Goal: Information Seeking & Learning: Learn about a topic

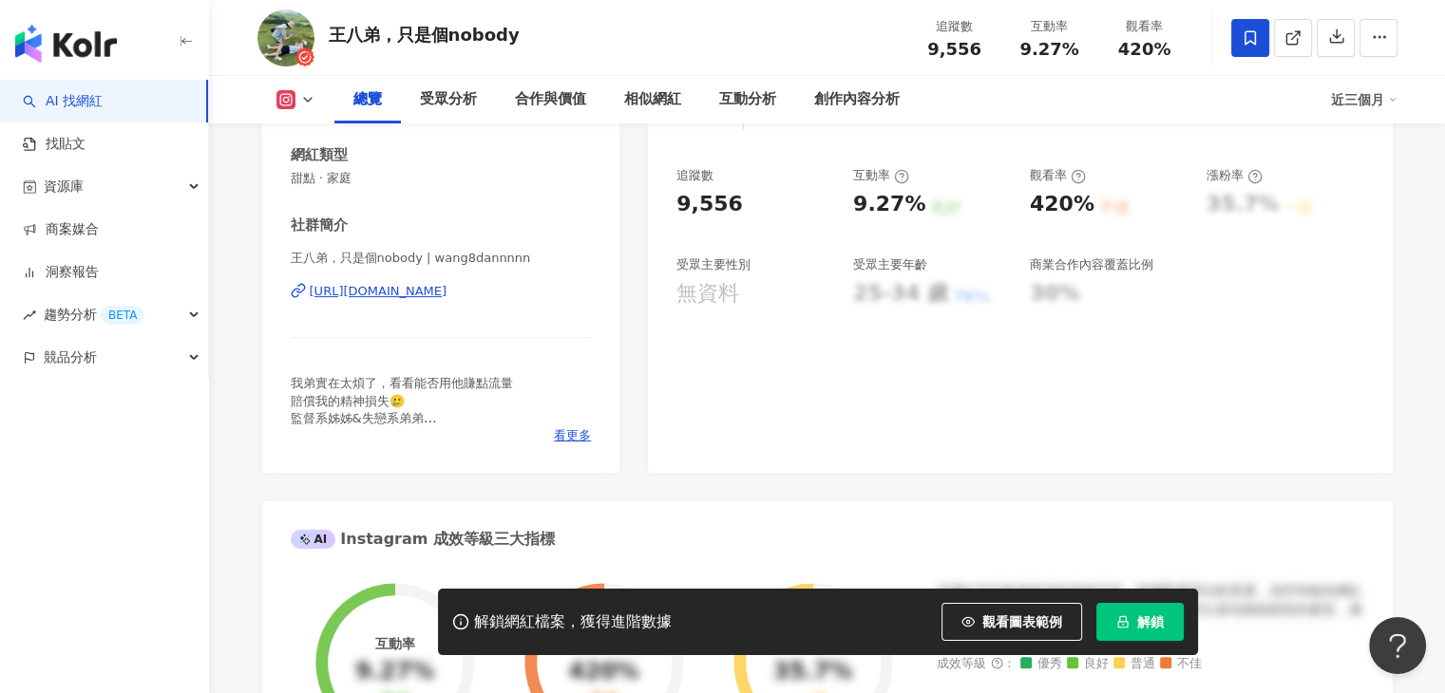
scroll to position [475, 0]
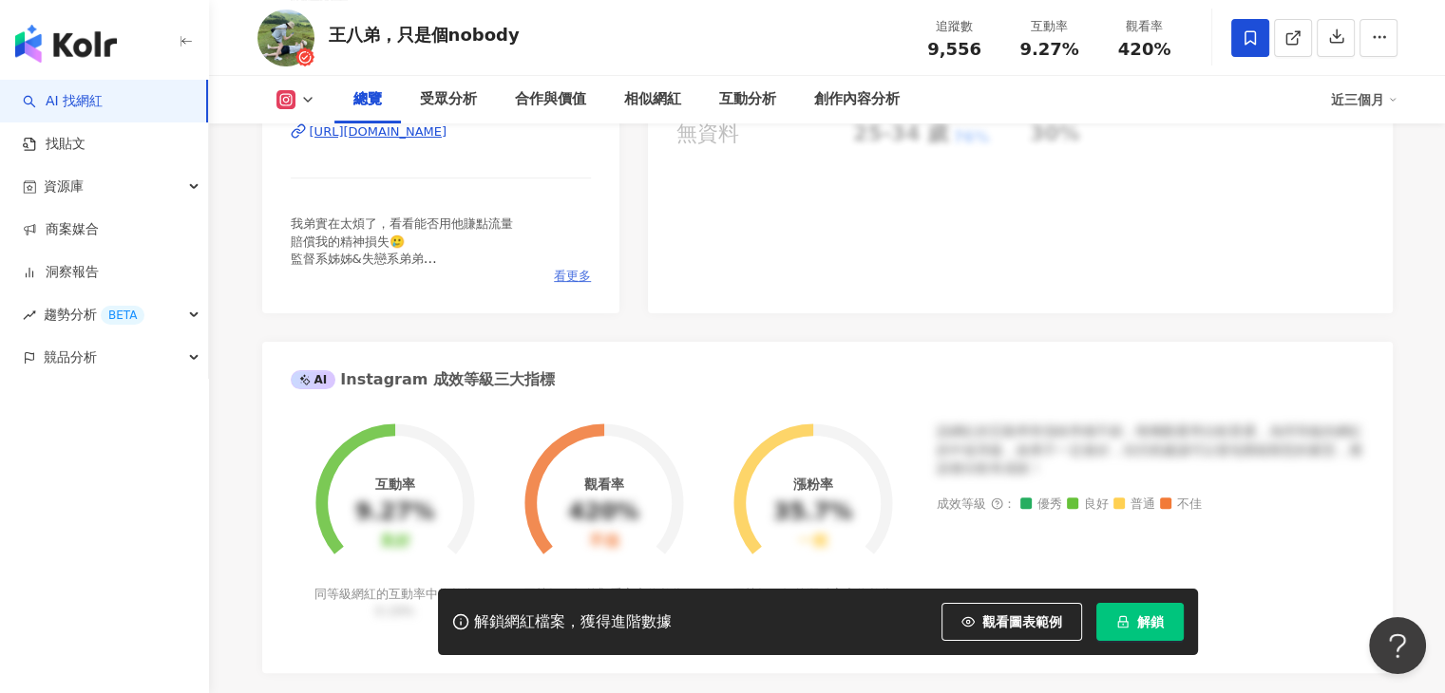
click at [574, 278] on span "看更多" at bounding box center [572, 276] width 37 height 17
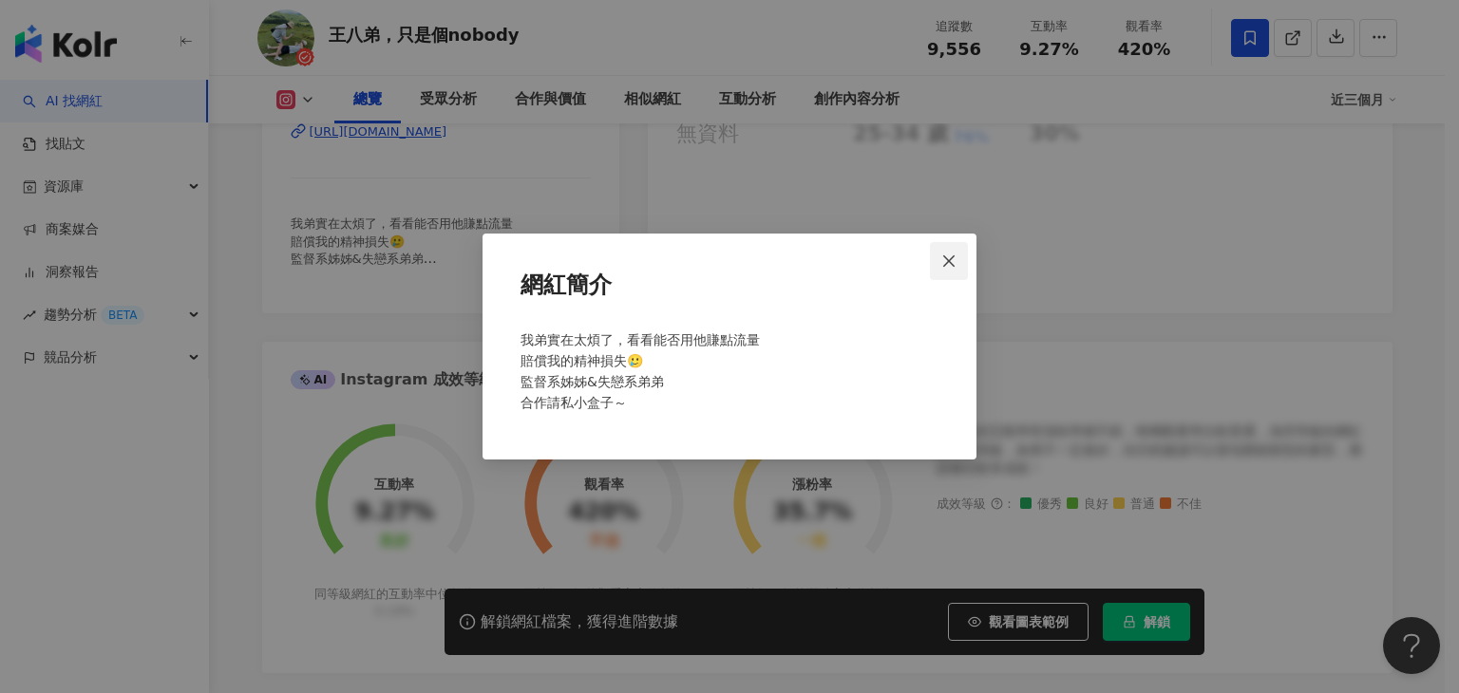
click at [946, 254] on icon "close" at bounding box center [948, 261] width 15 height 15
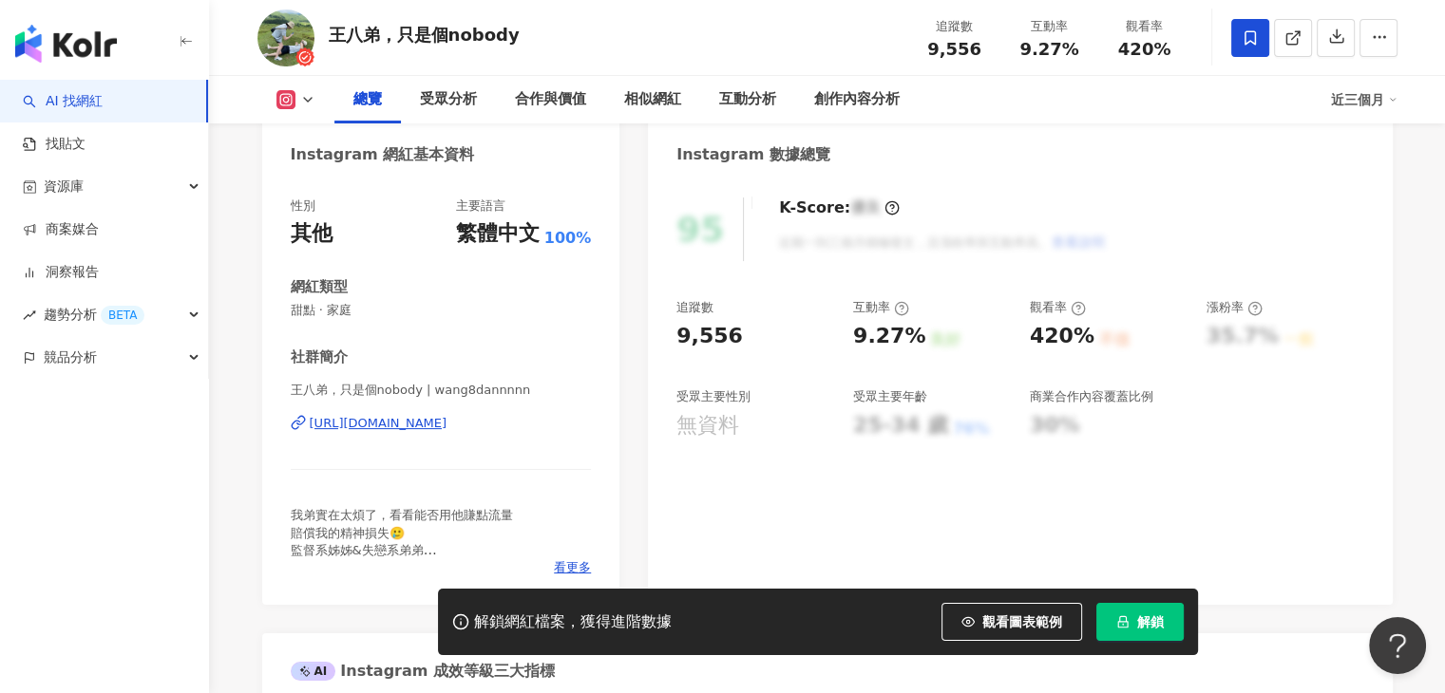
scroll to position [0, 0]
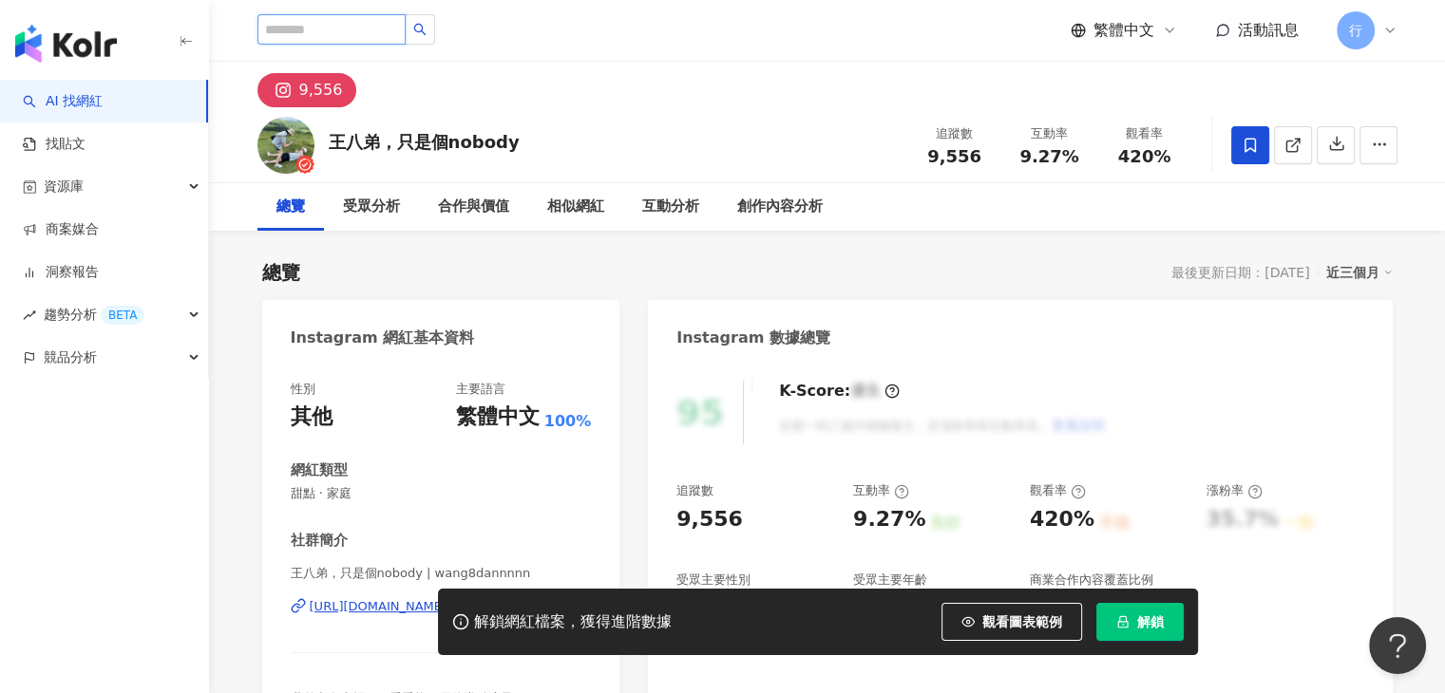
click at [406, 32] on input "search" at bounding box center [331, 29] width 148 height 30
type input "***"
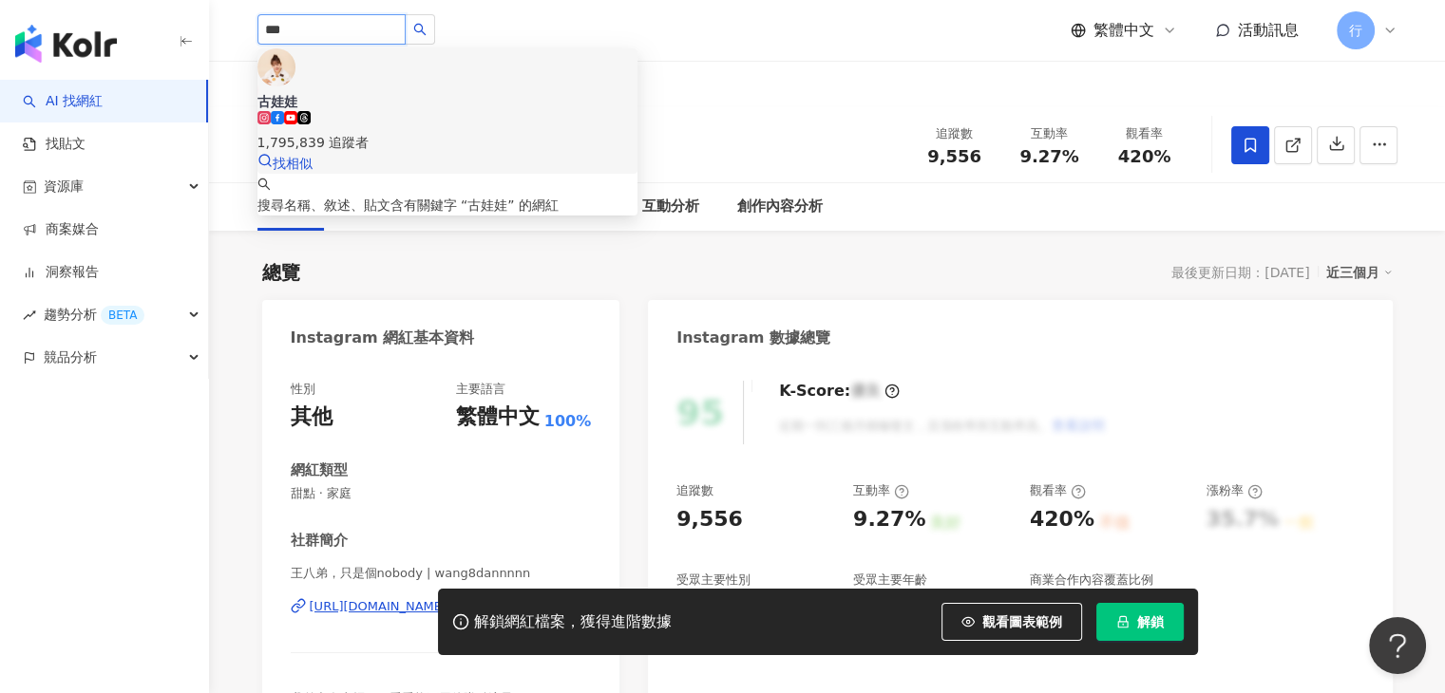
click at [485, 92] on div "古娃娃 1,795,839 追蹤者" at bounding box center [447, 122] width 380 height 61
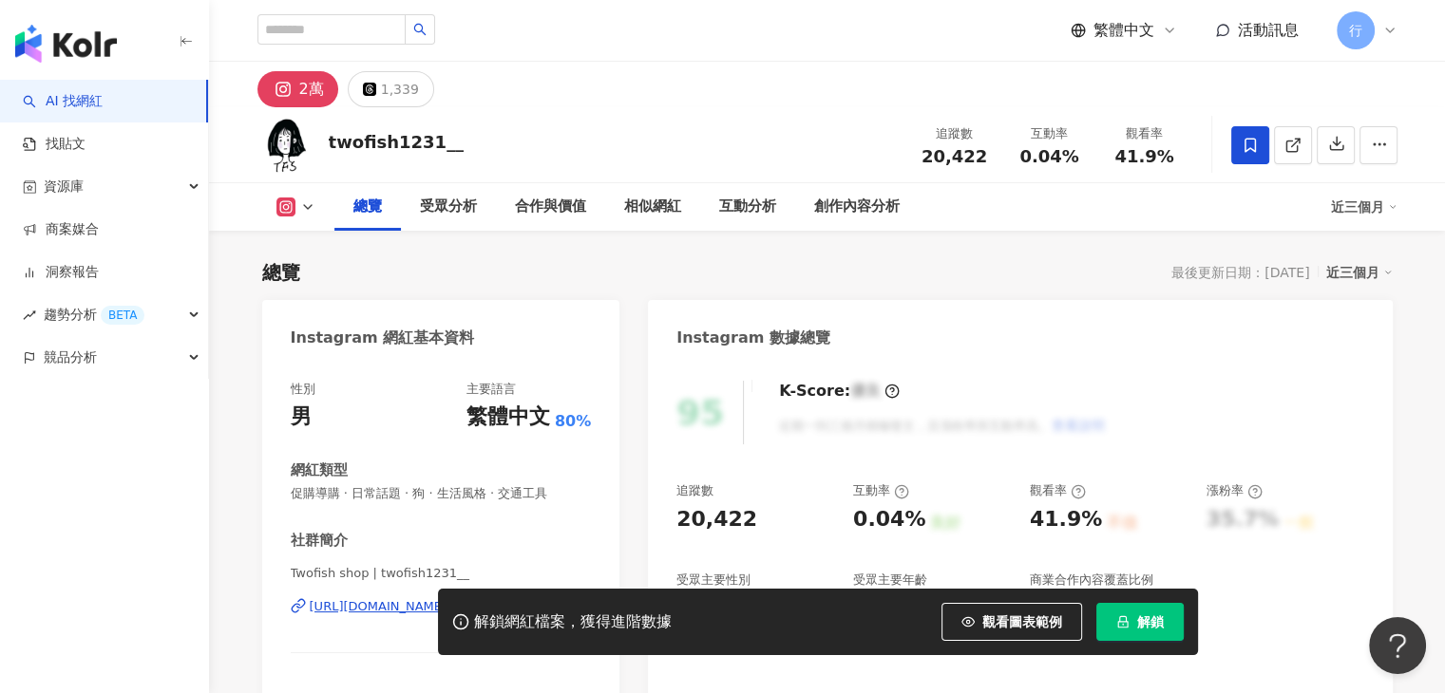
click at [315, 204] on button at bounding box center [295, 207] width 77 height 19
click at [477, 265] on div "總覽 最後更新日期：2025/9/1 近三個月" at bounding box center [827, 272] width 1130 height 27
click at [311, 202] on icon at bounding box center [307, 206] width 15 height 15
click at [310, 280] on button "Threads" at bounding box center [325, 286] width 114 height 27
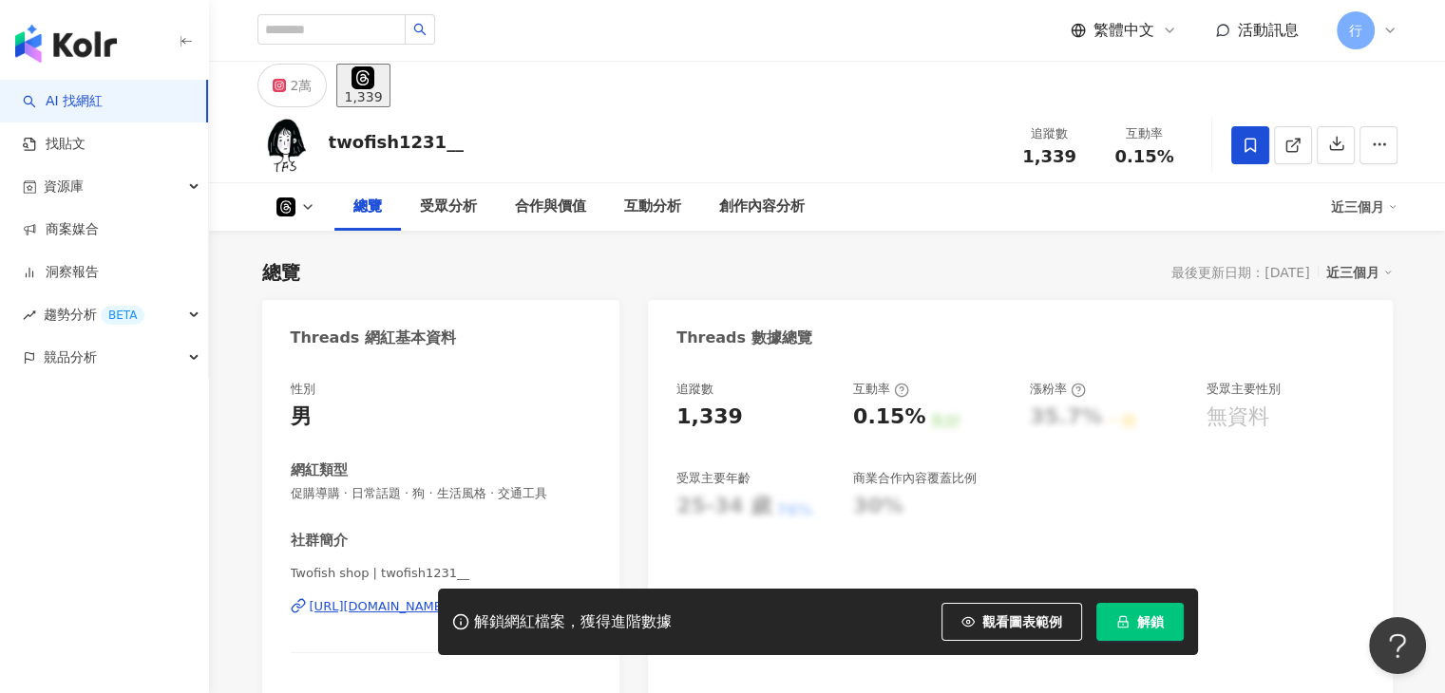
click at [315, 210] on button at bounding box center [295, 207] width 77 height 19
click at [303, 199] on icon at bounding box center [307, 206] width 15 height 15
click at [312, 215] on button at bounding box center [295, 207] width 77 height 19
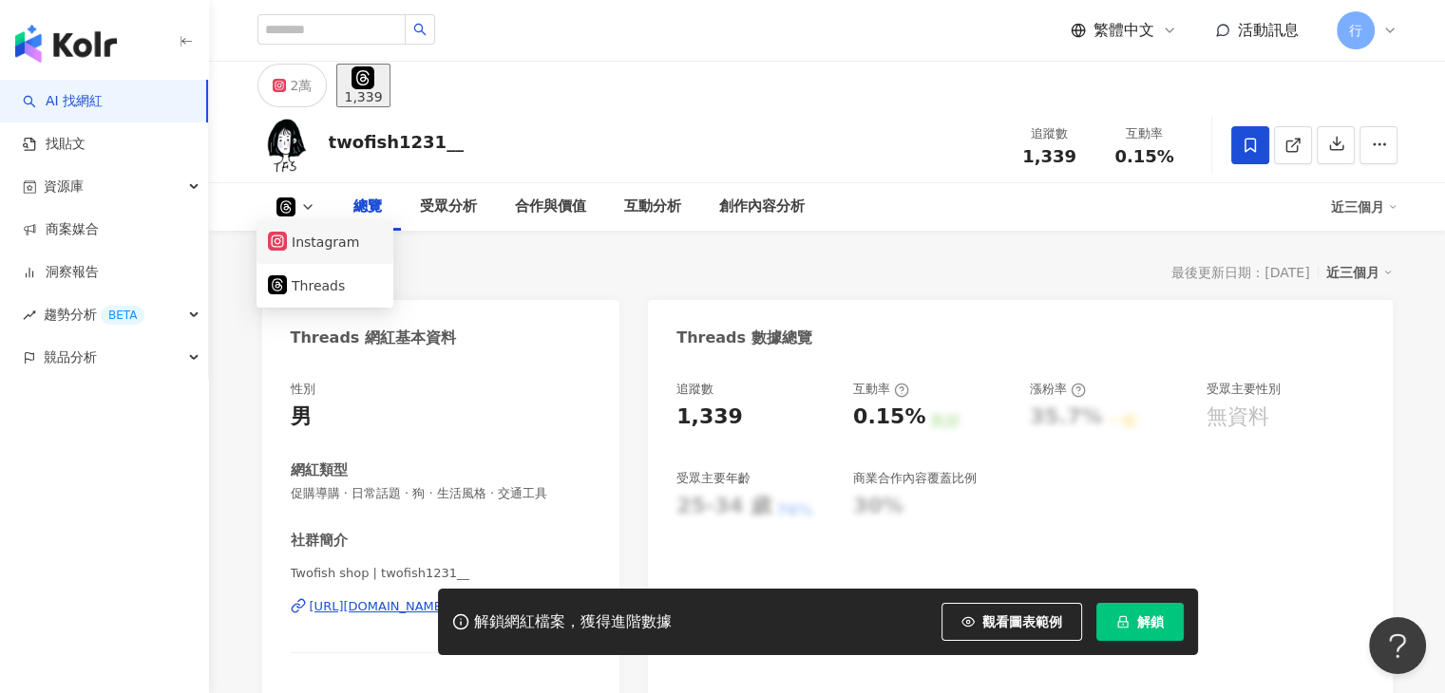
click at [304, 243] on button "Instagram" at bounding box center [325, 242] width 114 height 27
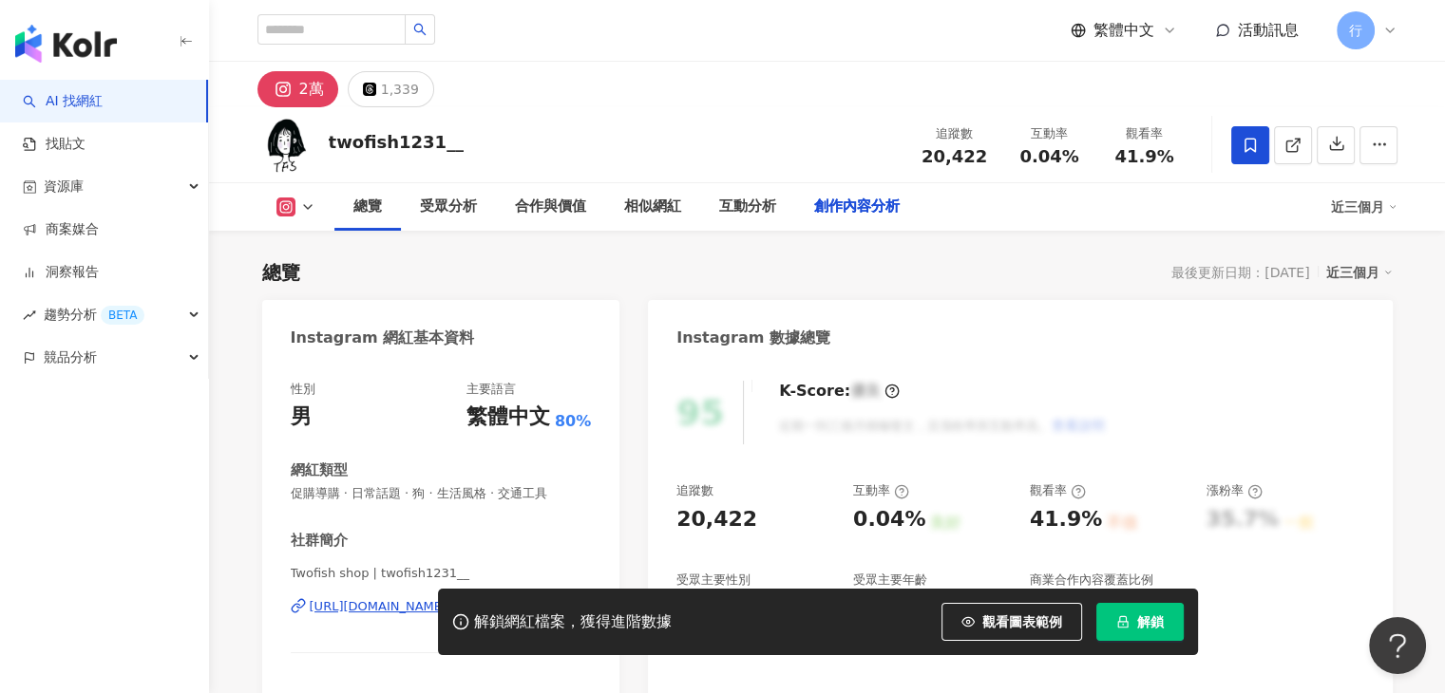
scroll to position [5968, 0]
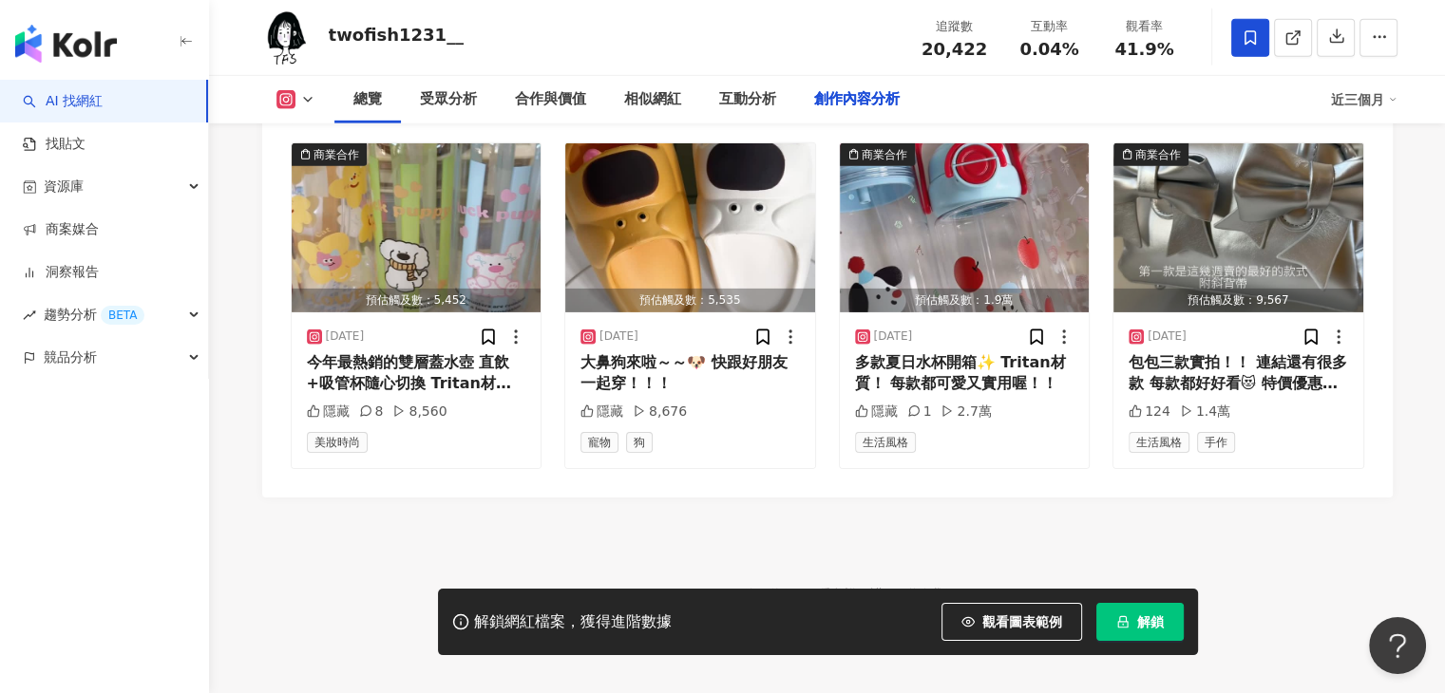
click at [1128, 570] on footer "Kolr 使用條款 隱私權保護 聯絡我們 愛卡拉互動媒體股份有限公司 | 統一編號：53342456 | Copyright © 2025 iKala All…" at bounding box center [827, 603] width 1236 height 211
click at [1145, 620] on span "解鎖" at bounding box center [1150, 622] width 27 height 15
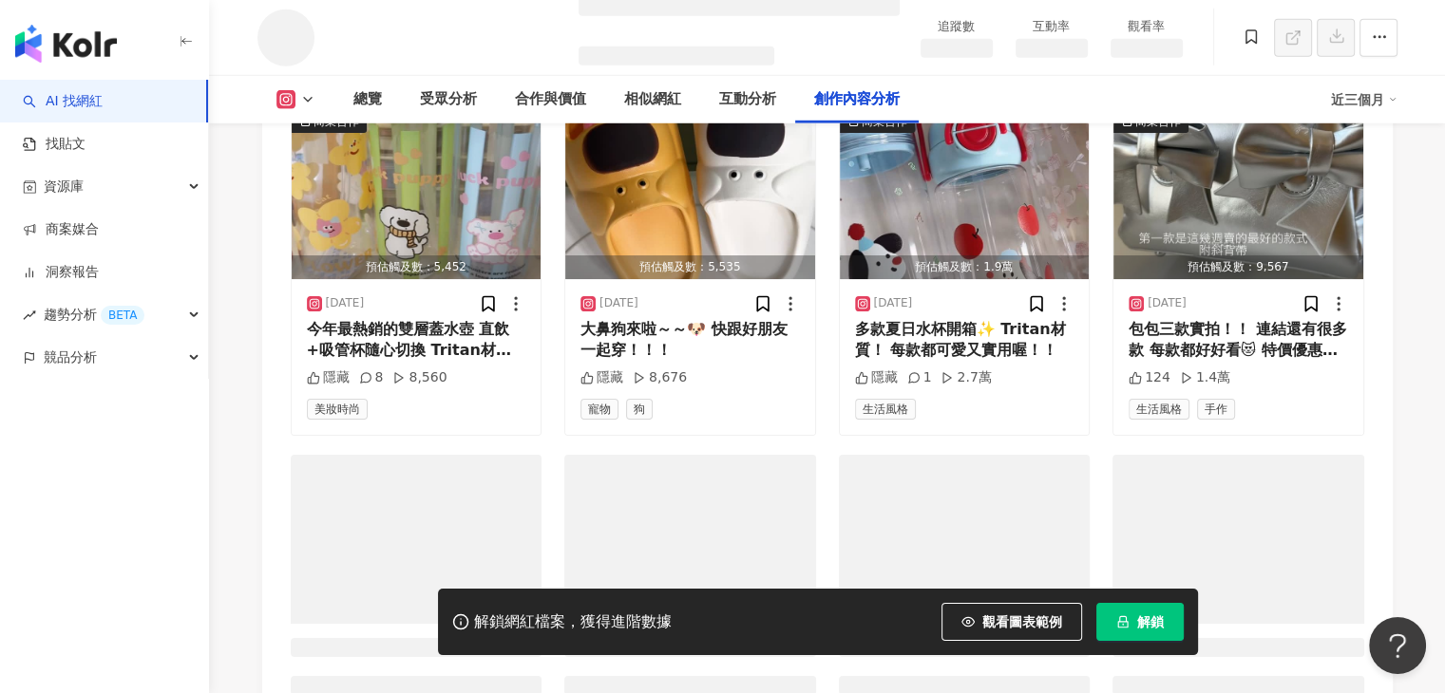
scroll to position [4859, 0]
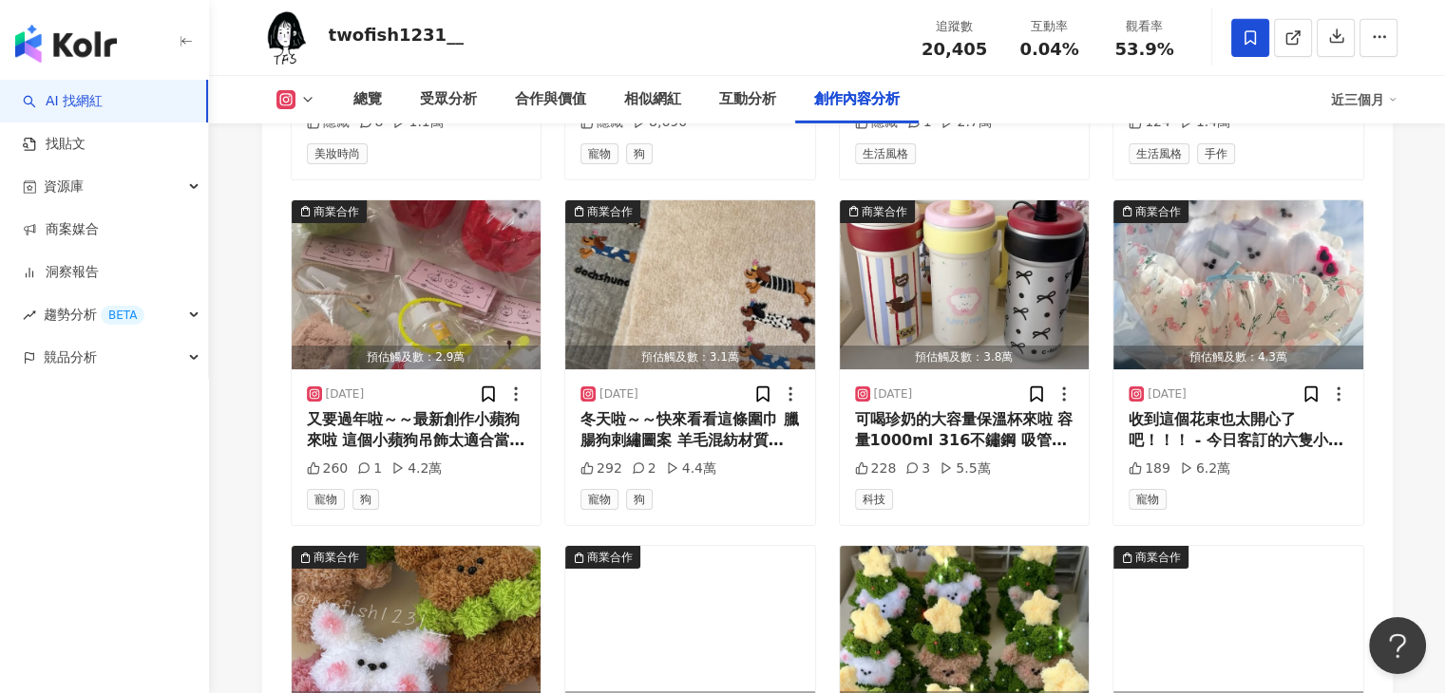
scroll to position [6642, 0]
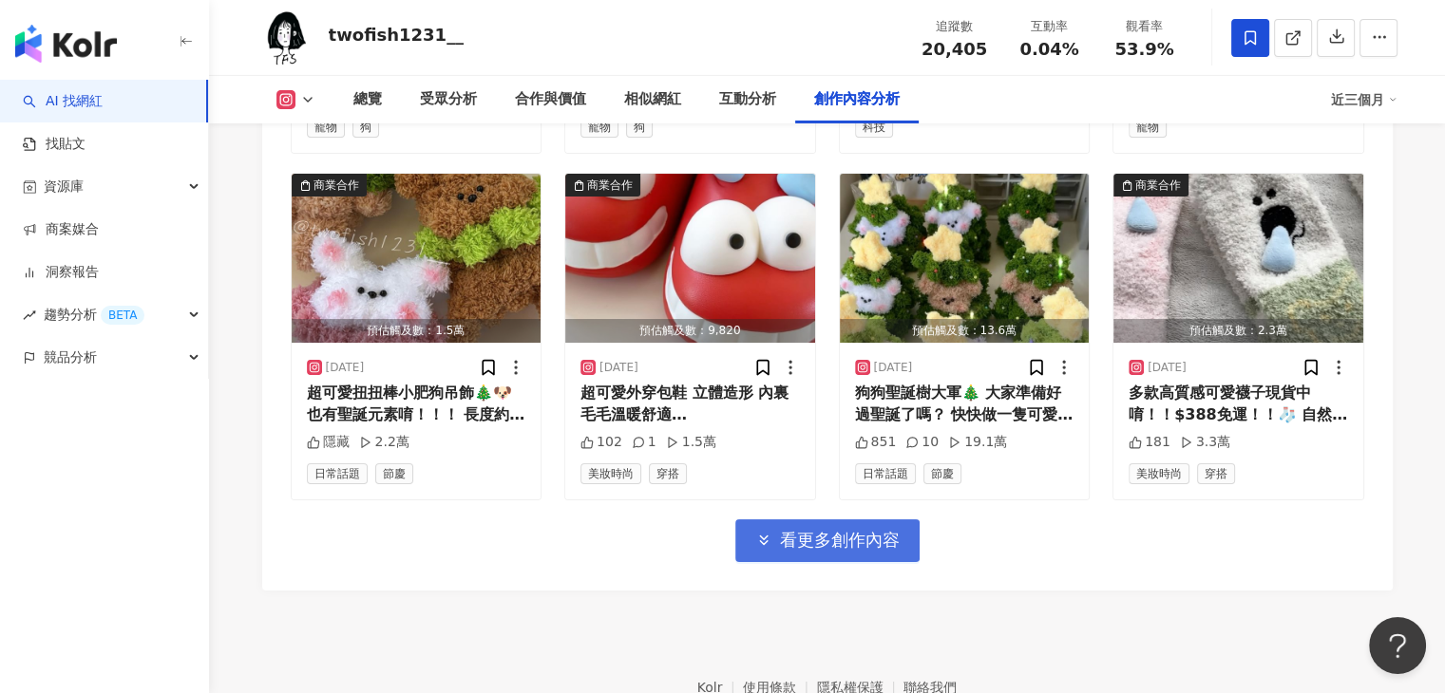
click at [803, 520] on button "看更多創作內容" at bounding box center [827, 541] width 184 height 43
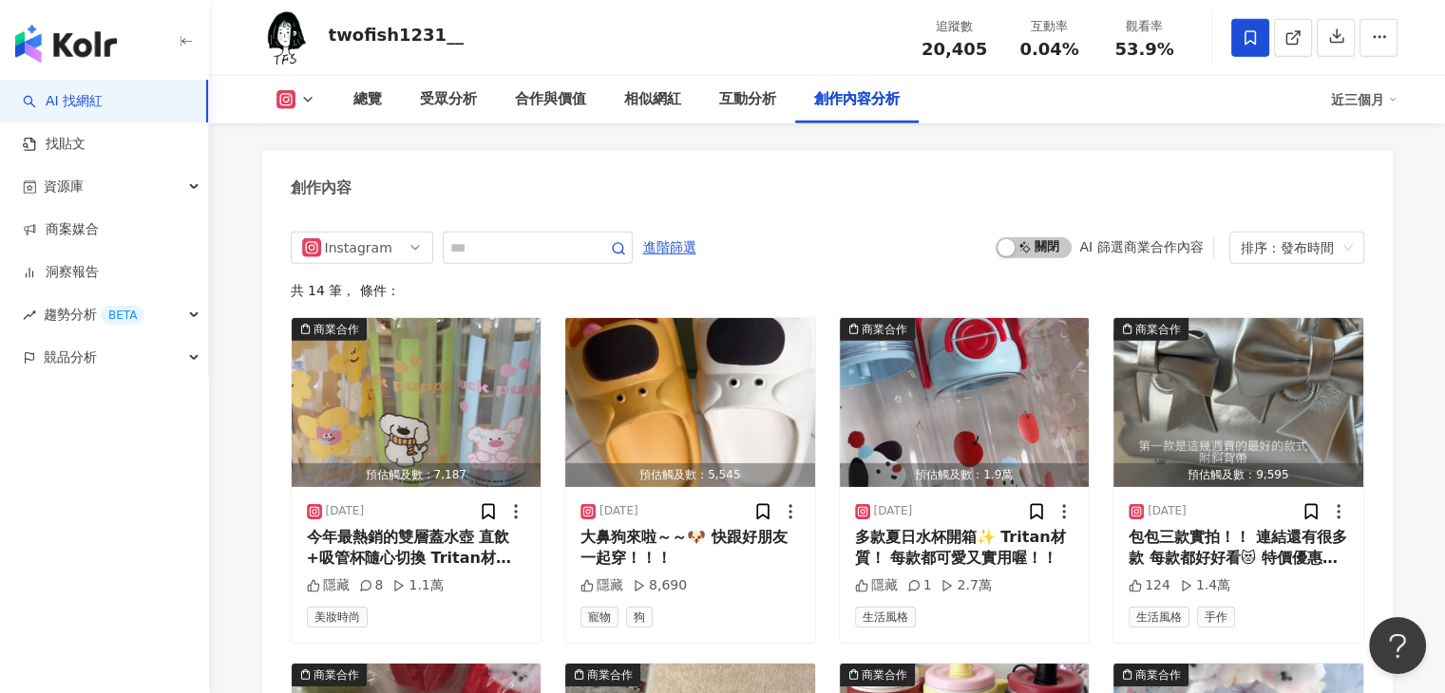
scroll to position [5690, 0]
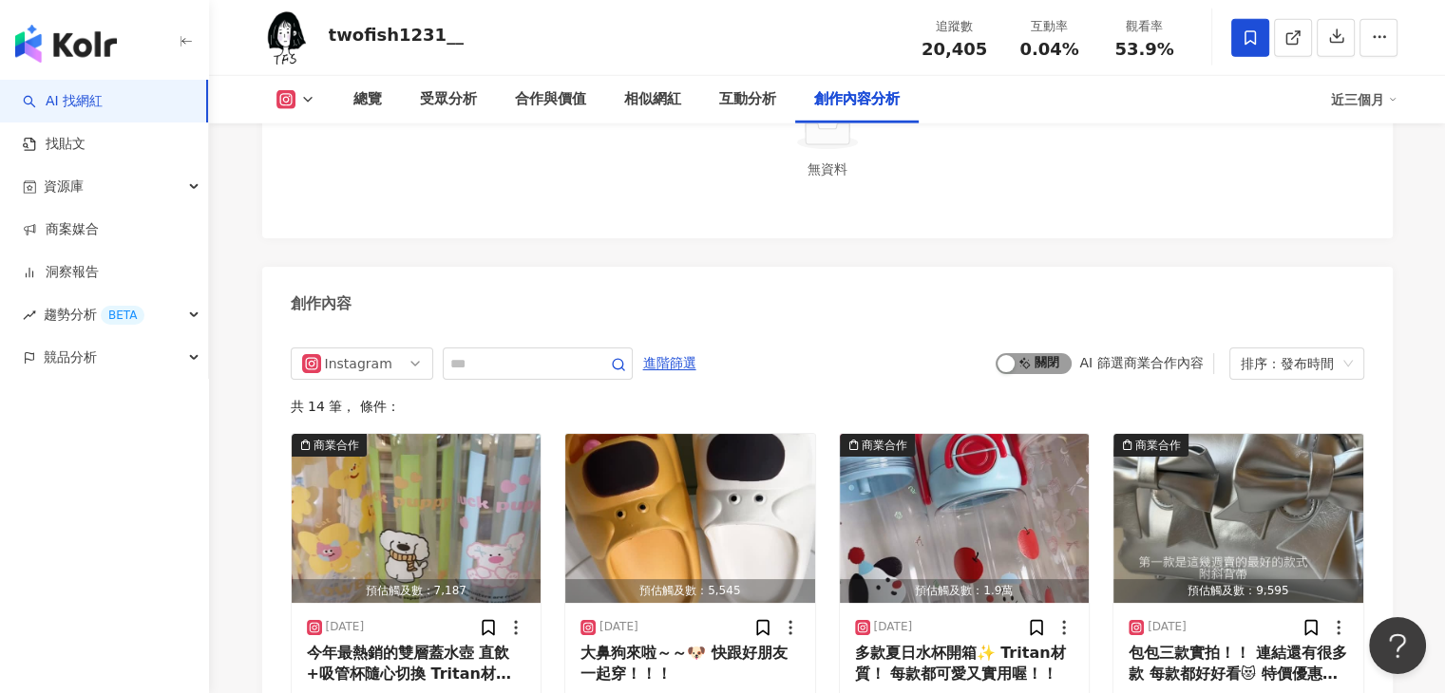
click at [1053, 353] on span "啟動 關閉" at bounding box center [1034, 363] width 76 height 21
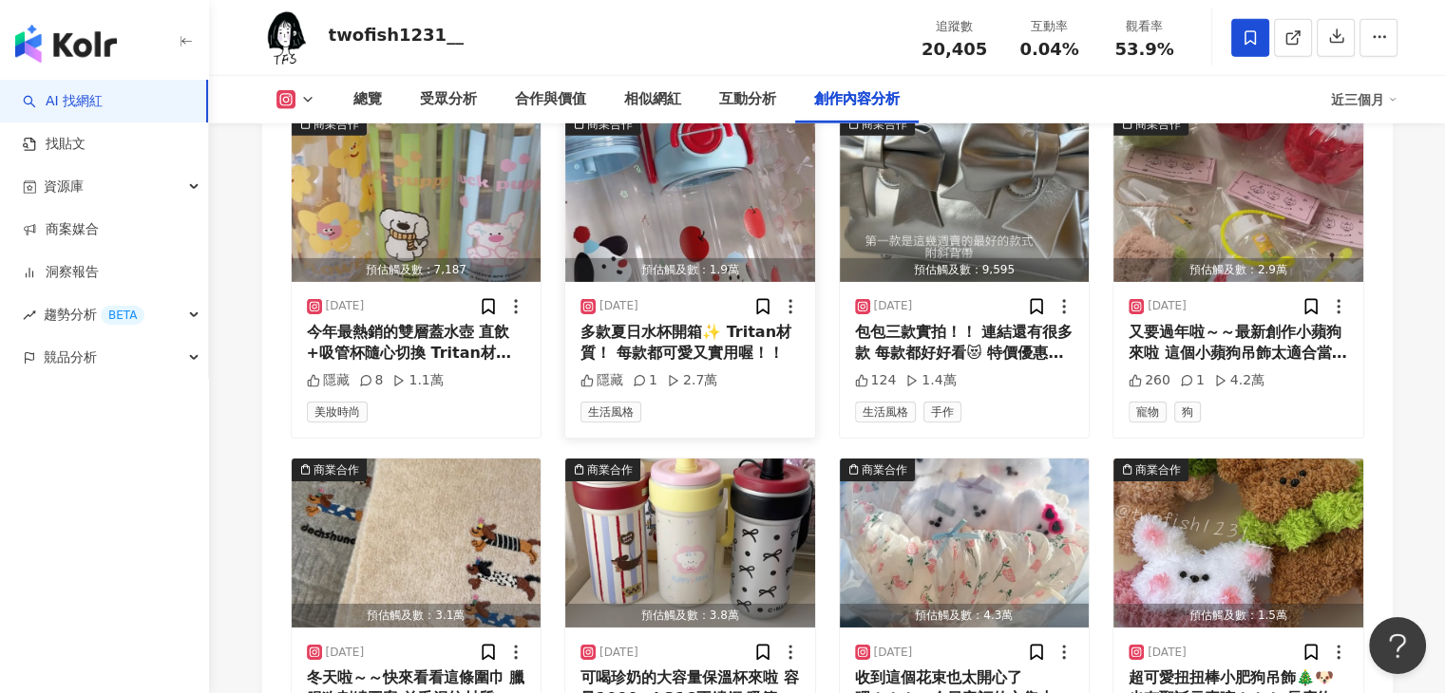
scroll to position [5536, 0]
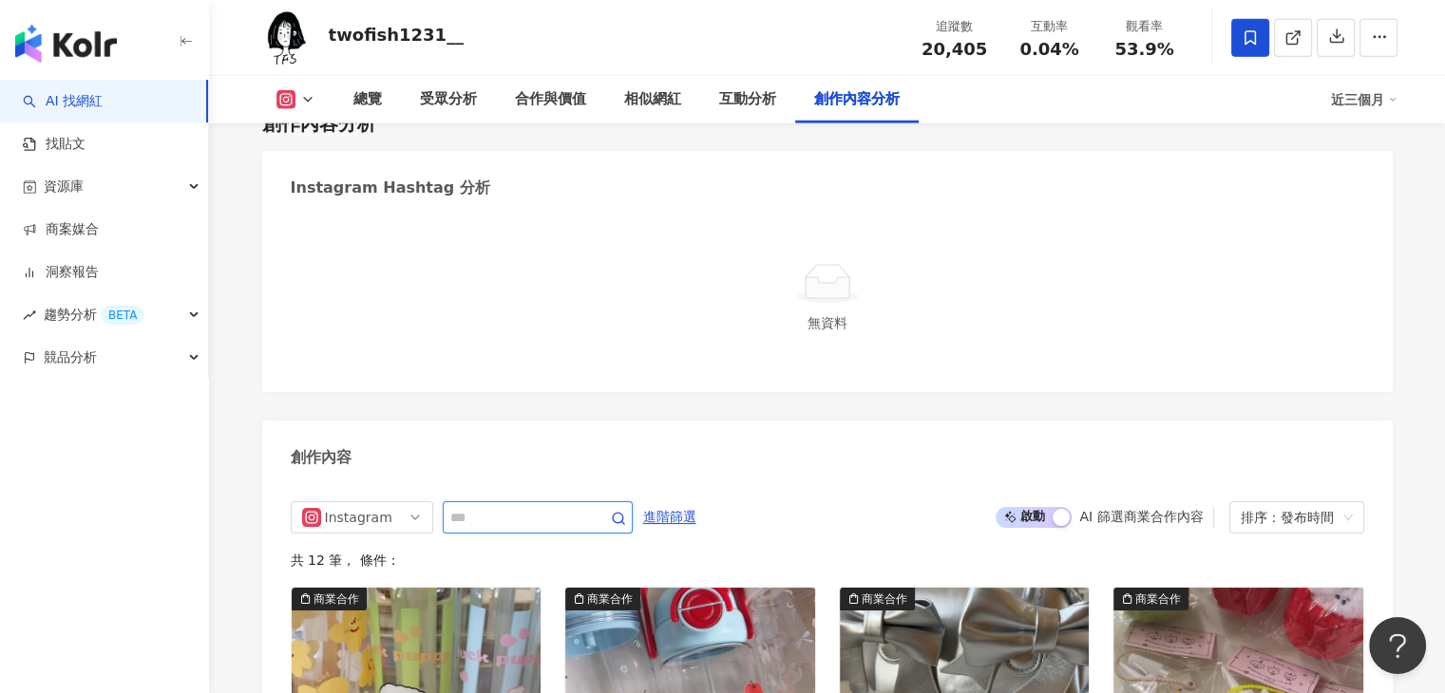
click at [490, 506] on input "text" at bounding box center [516, 517] width 133 height 23
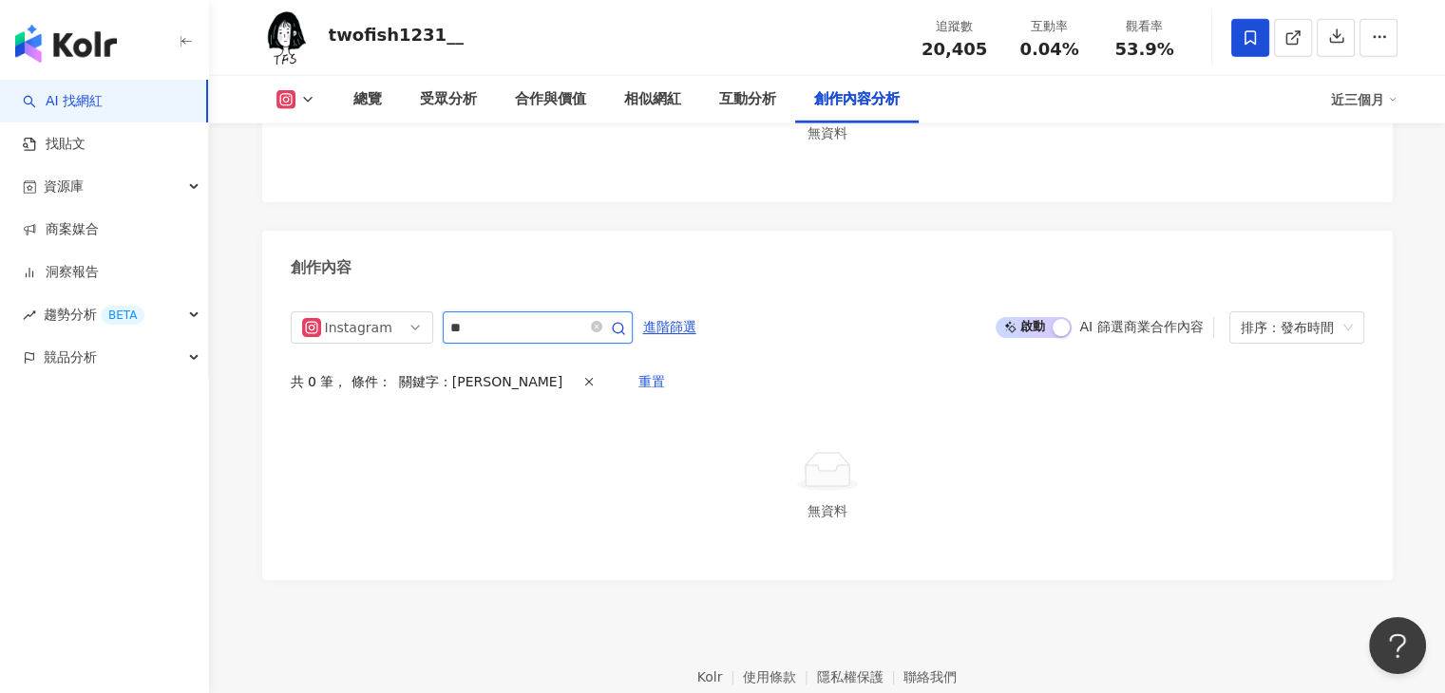
scroll to position [5711, 0]
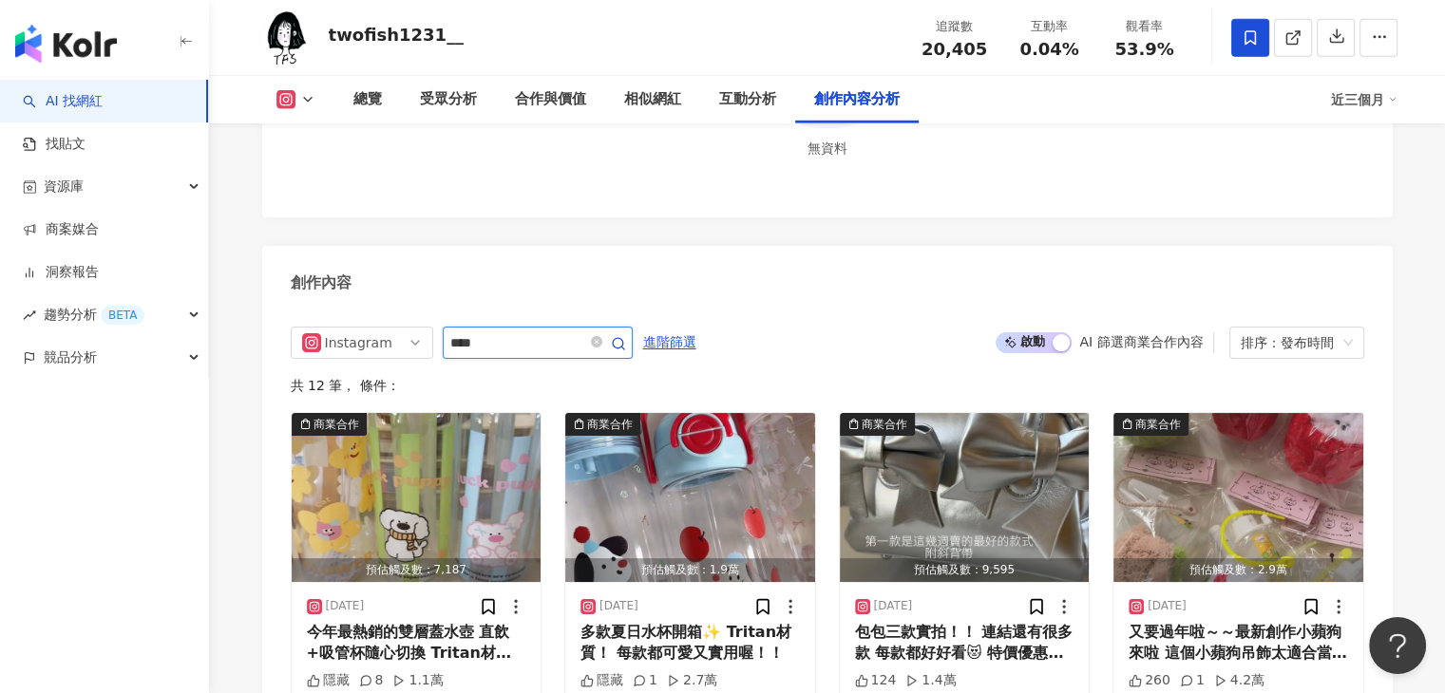
scroll to position [5726, 0]
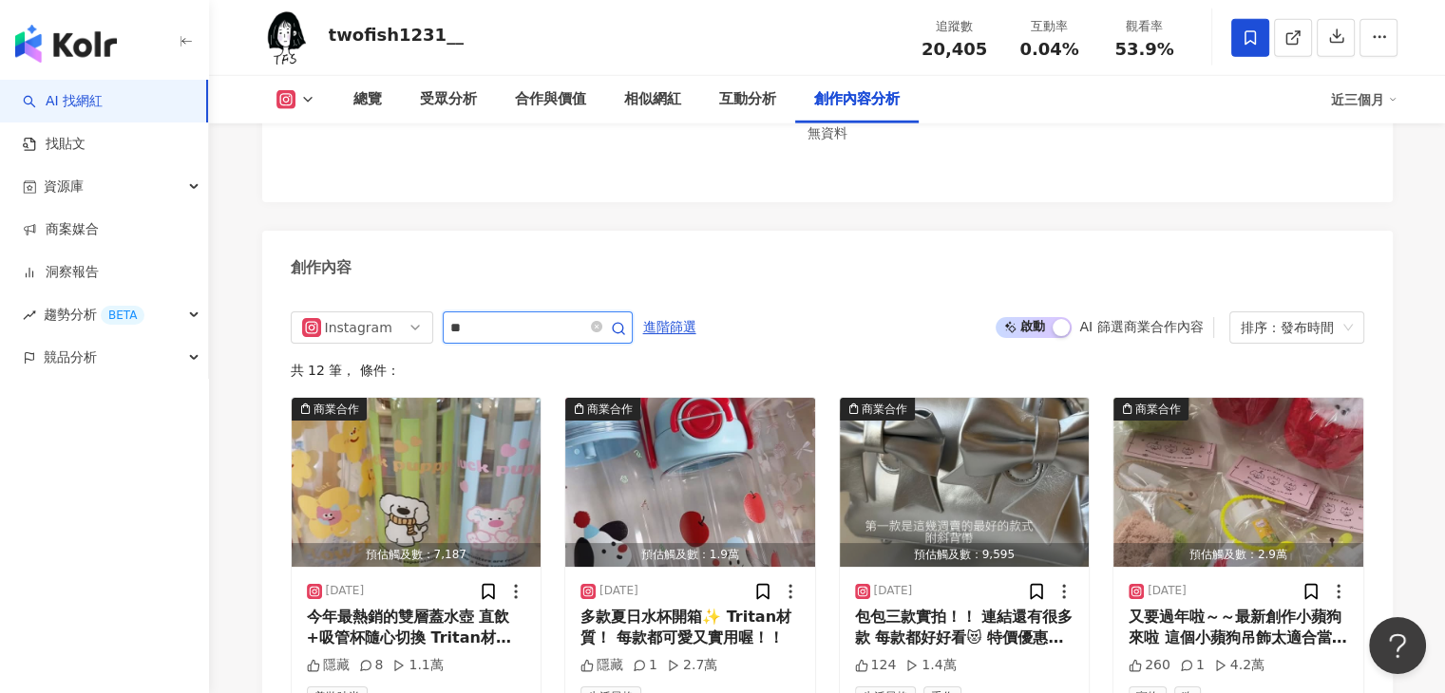
type input "*"
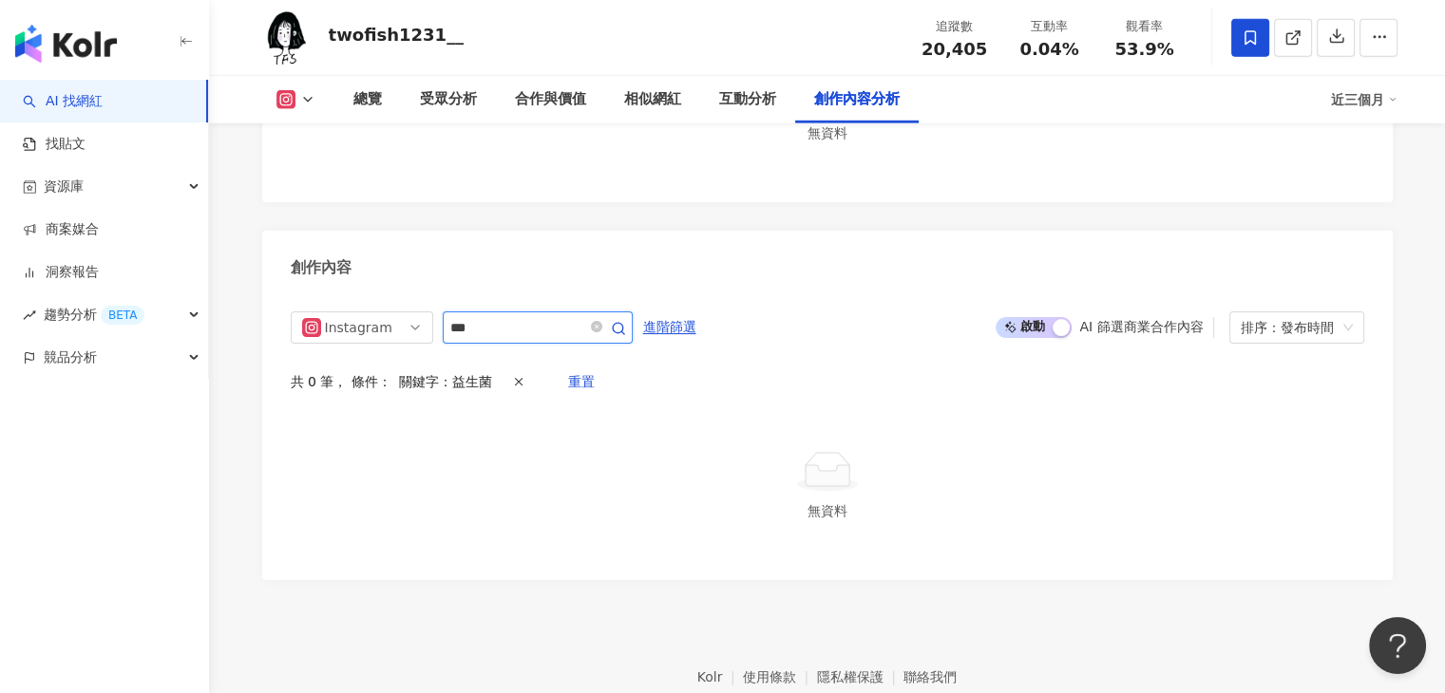
scroll to position [5711, 0]
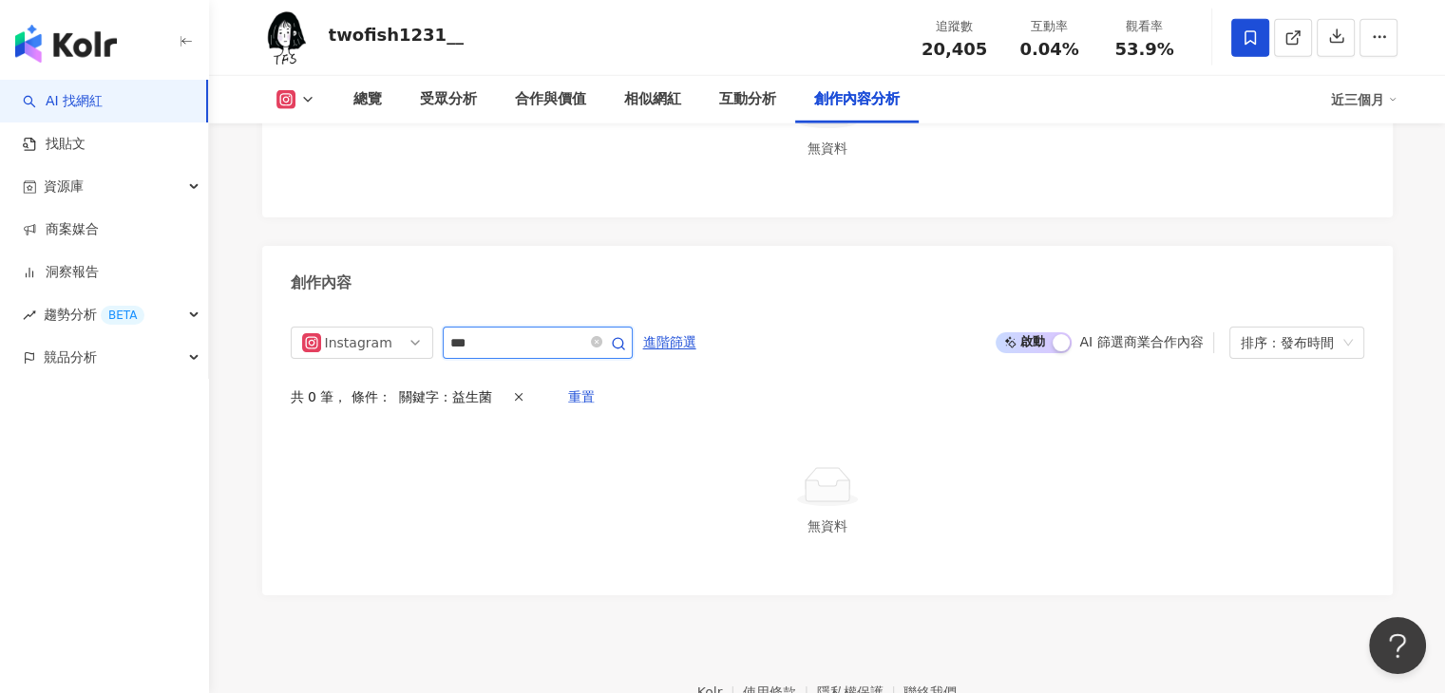
click at [570, 332] on input "***" at bounding box center [516, 343] width 133 height 23
type input "*"
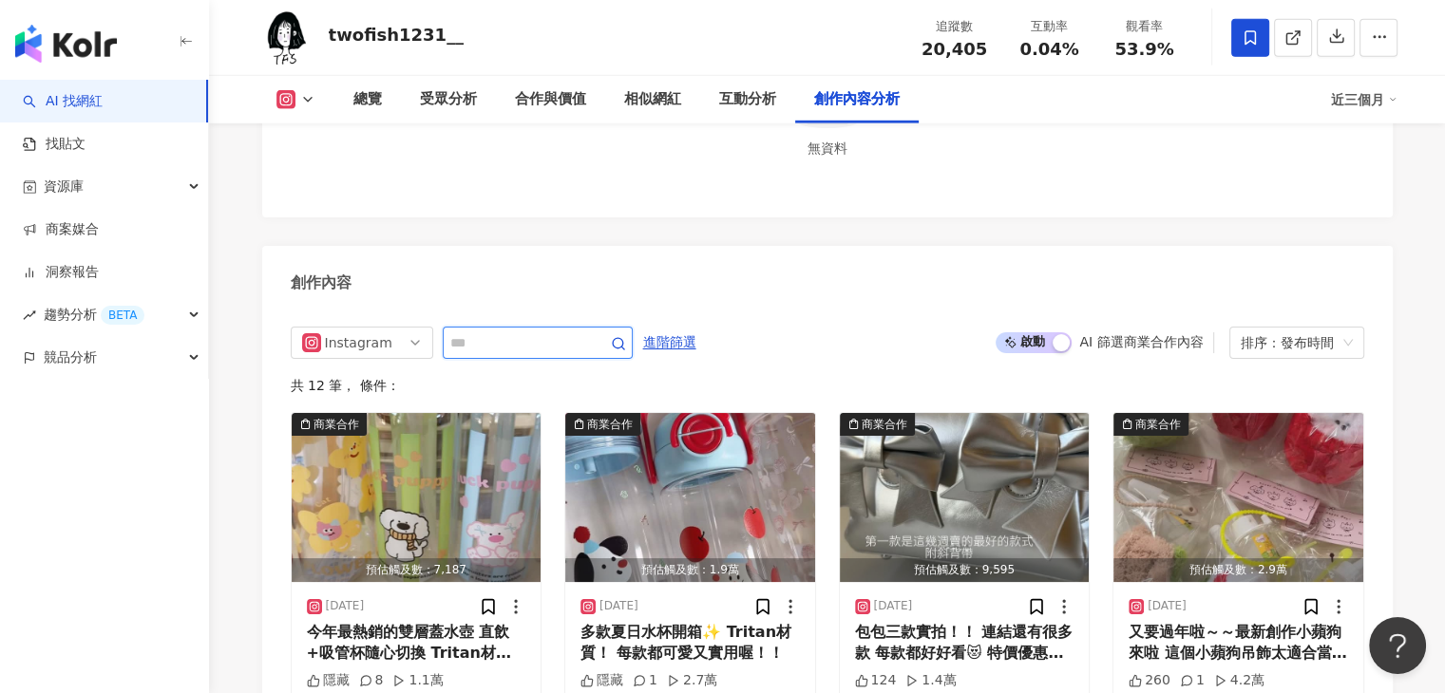
scroll to position [5726, 0]
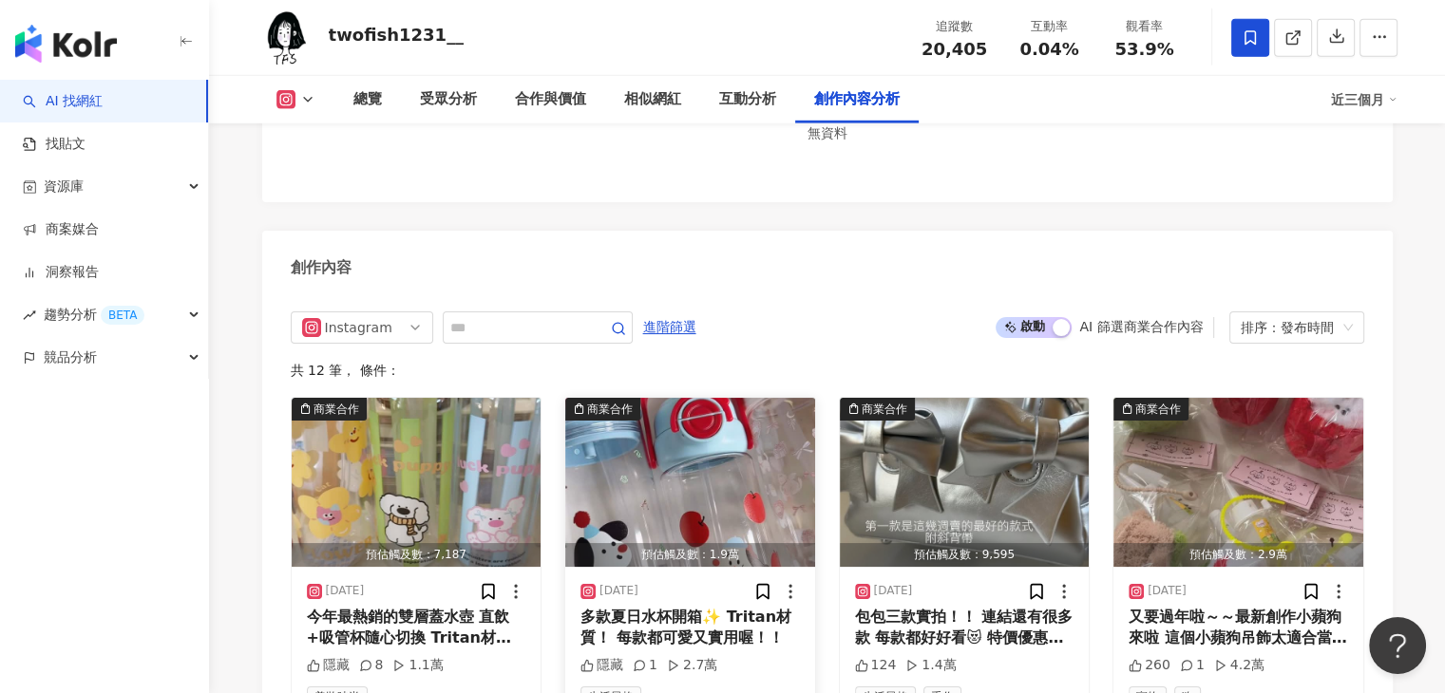
click at [764, 398] on img "button" at bounding box center [690, 482] width 250 height 169
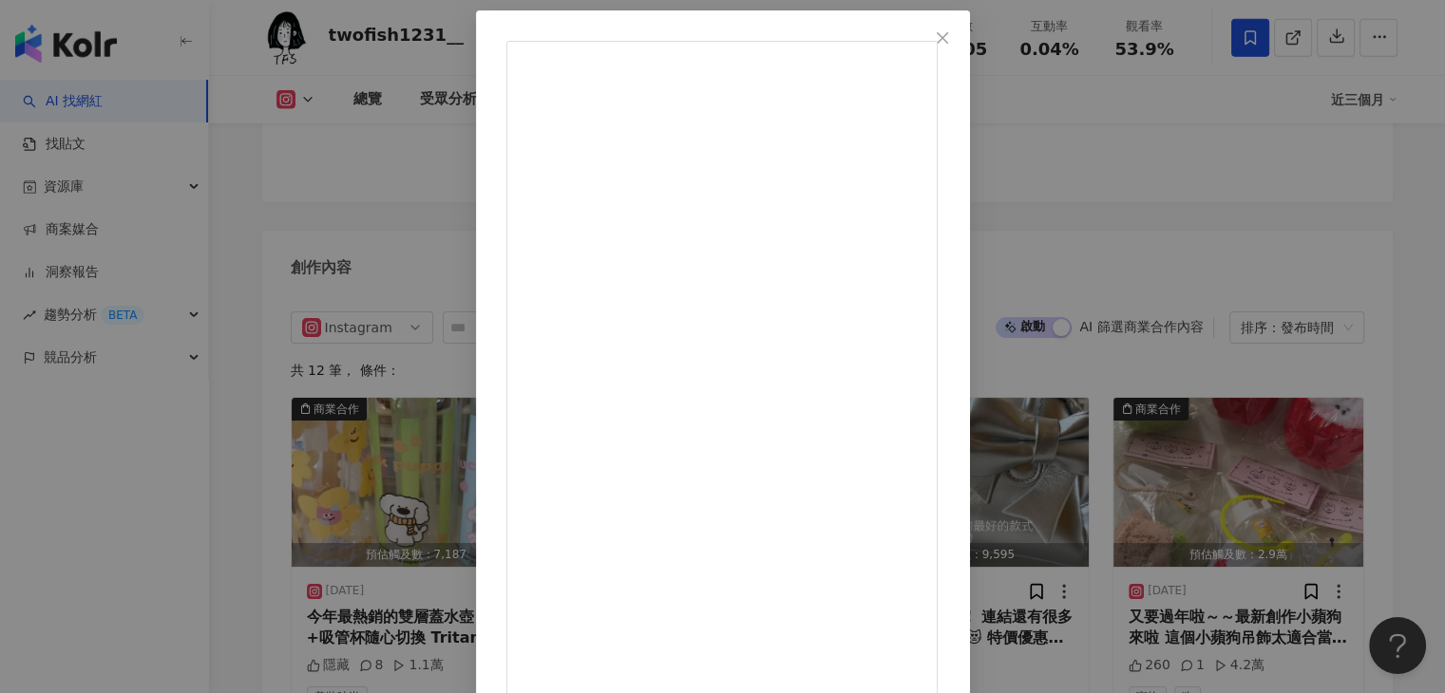
scroll to position [43, 0]
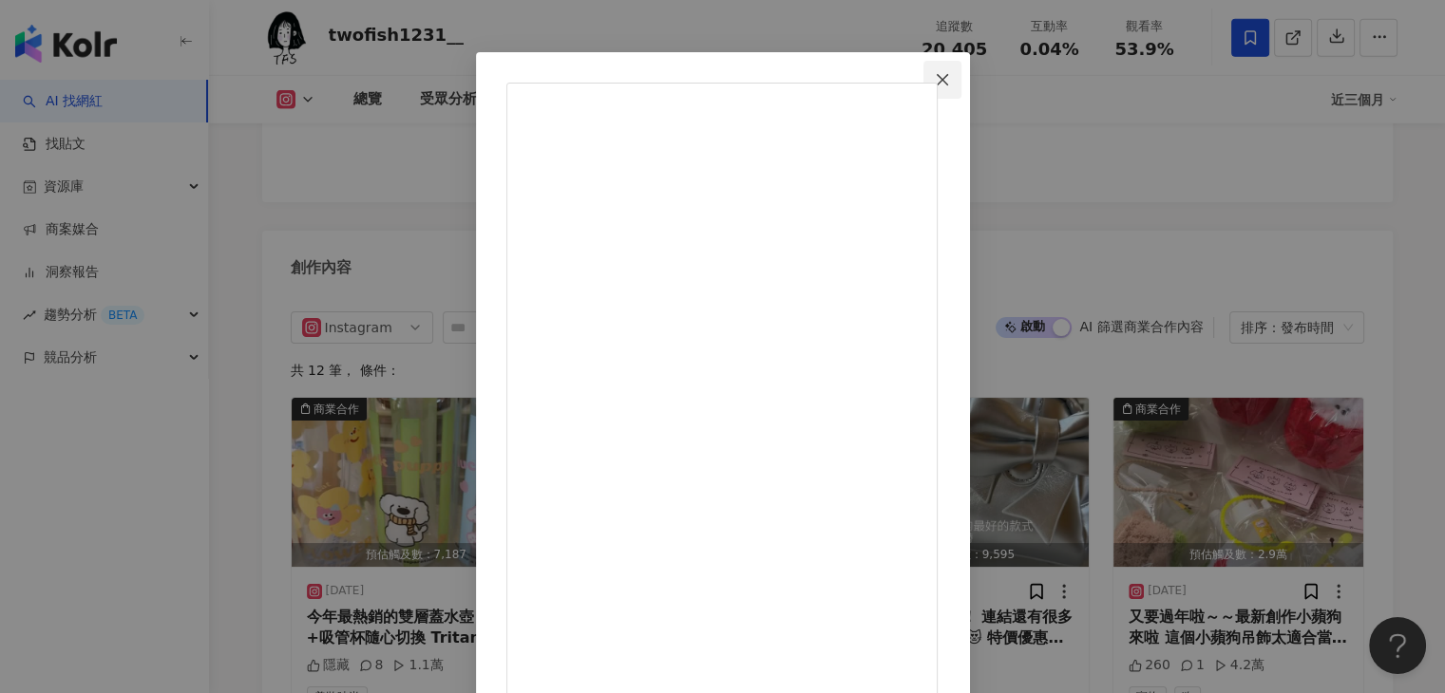
click at [950, 84] on icon "close" at bounding box center [942, 79] width 15 height 15
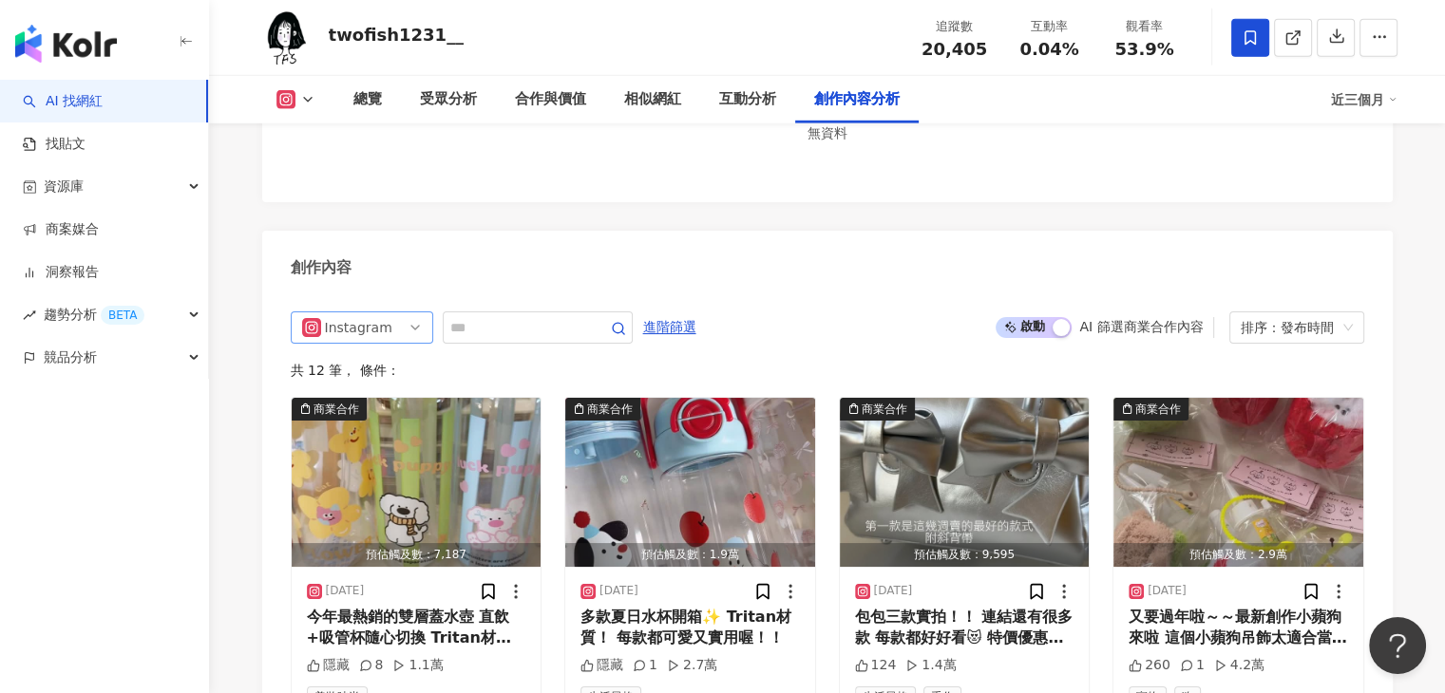
click at [405, 313] on span "Instagram" at bounding box center [362, 328] width 120 height 30
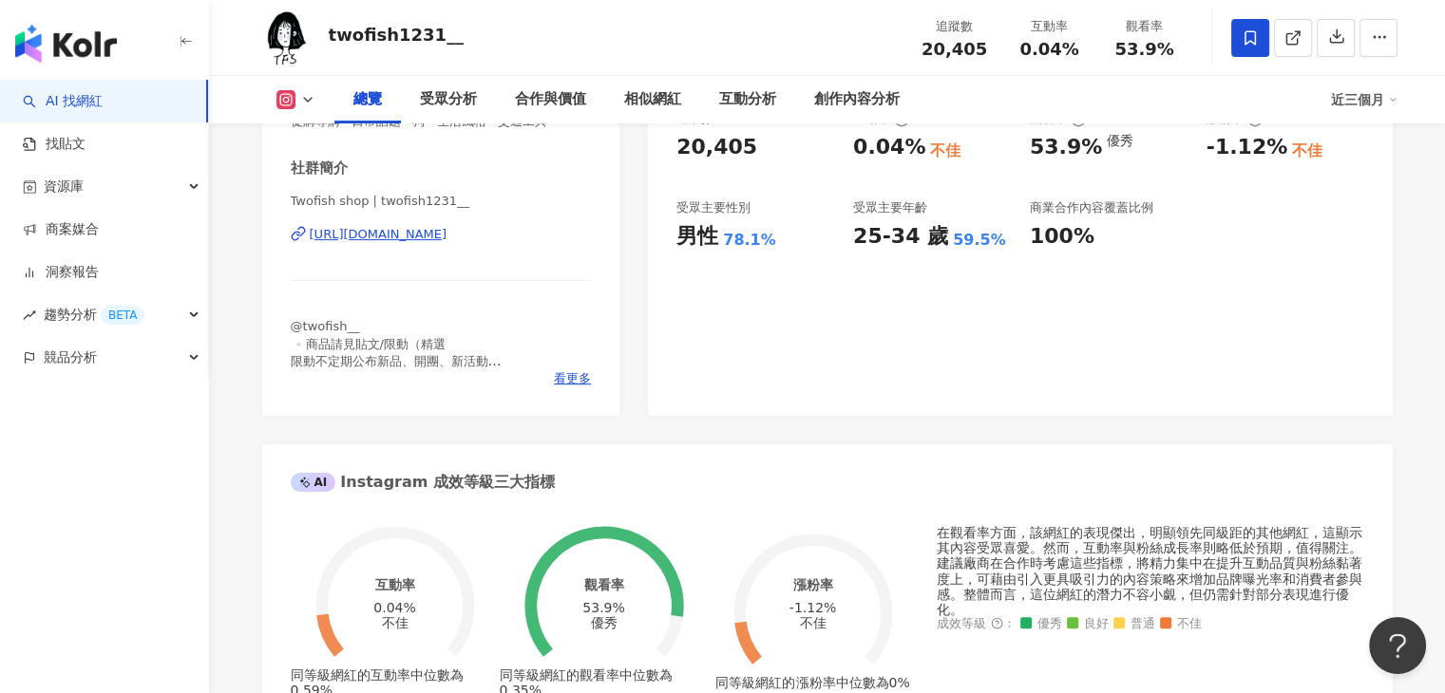
scroll to position [0, 0]
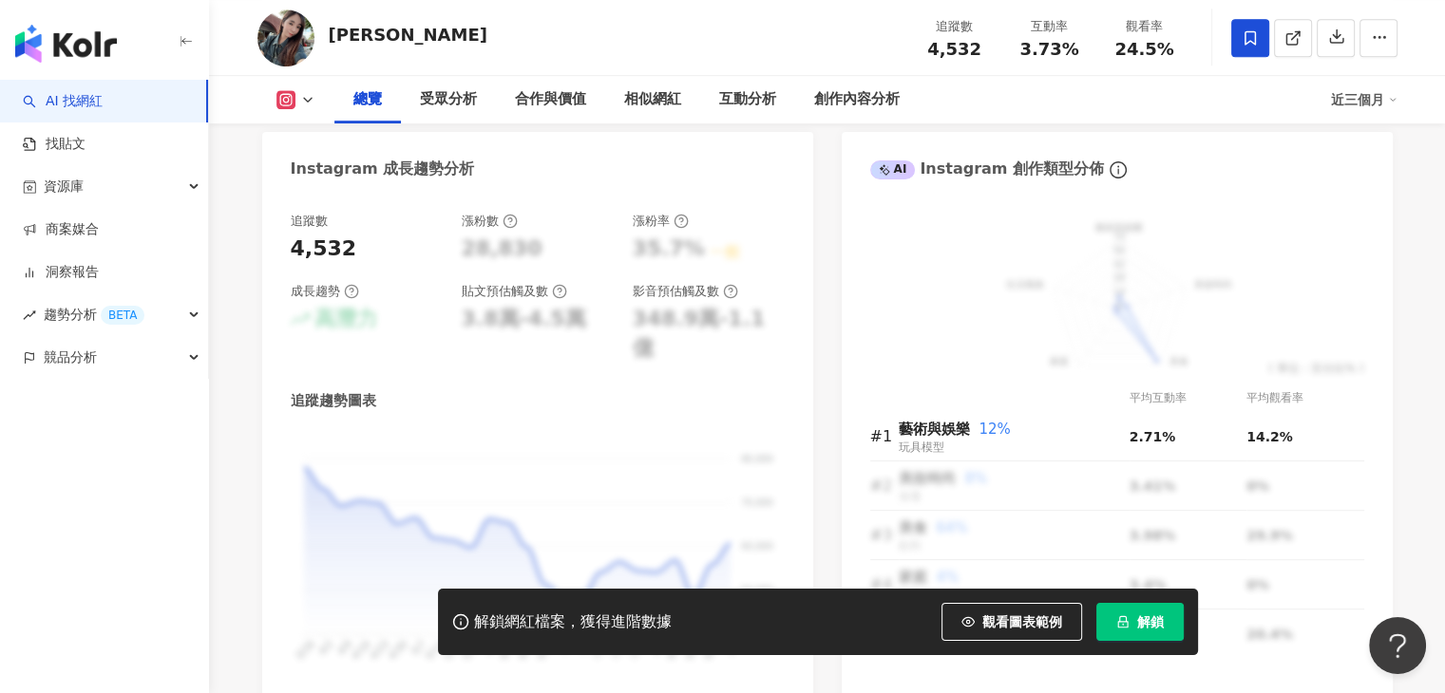
scroll to position [665, 0]
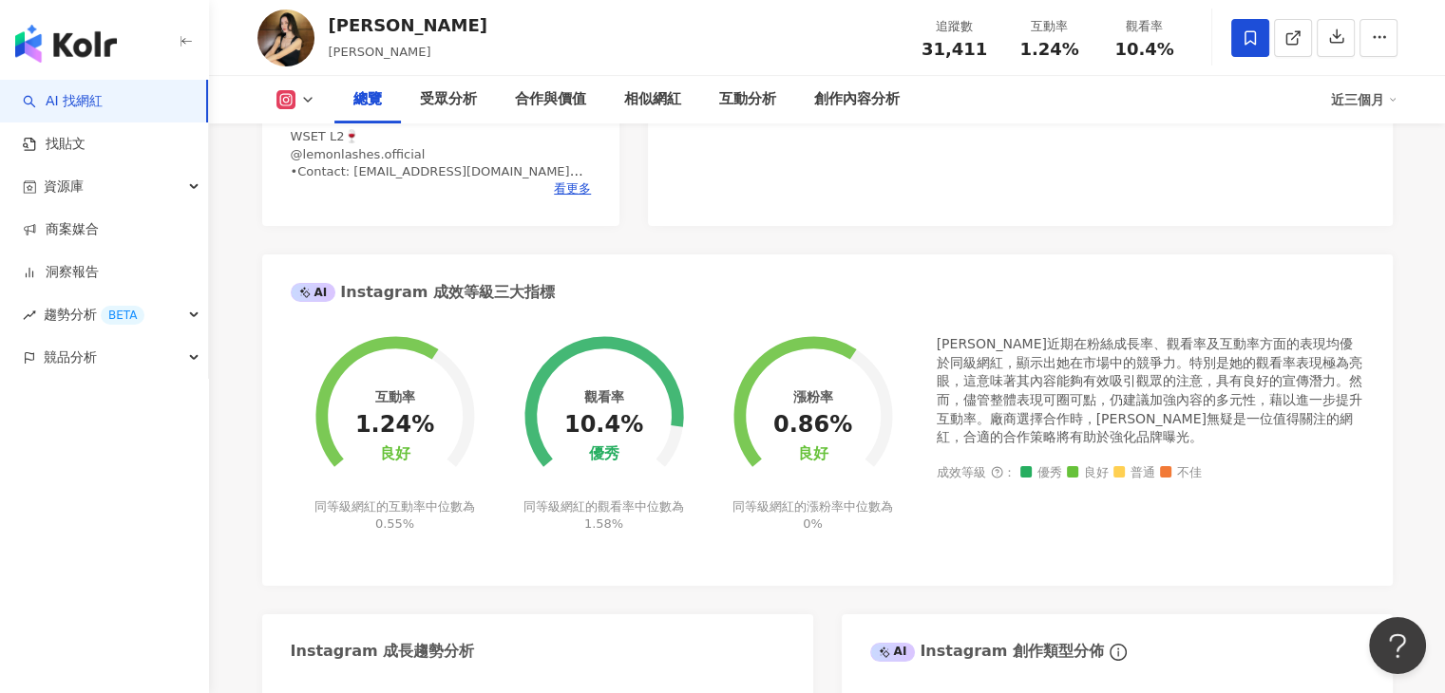
scroll to position [533, 0]
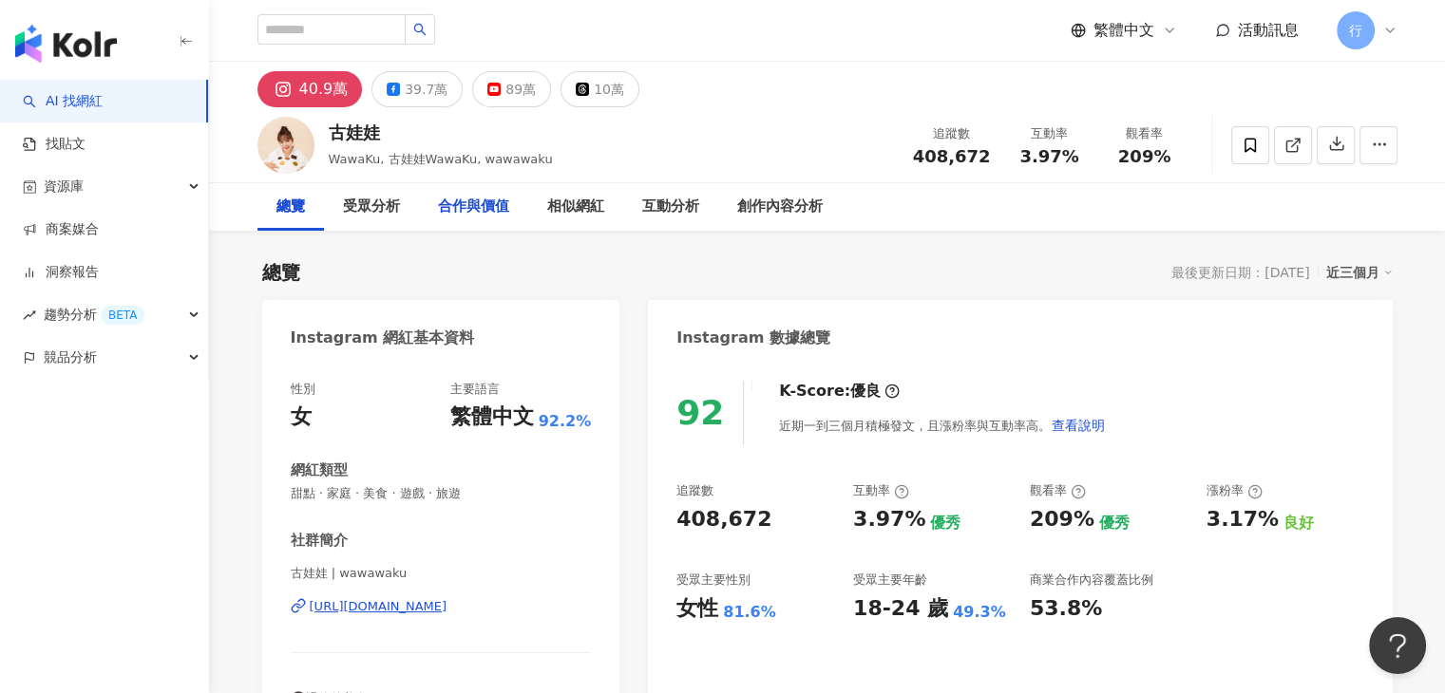
click at [496, 210] on div "合作與價值" at bounding box center [473, 207] width 71 height 23
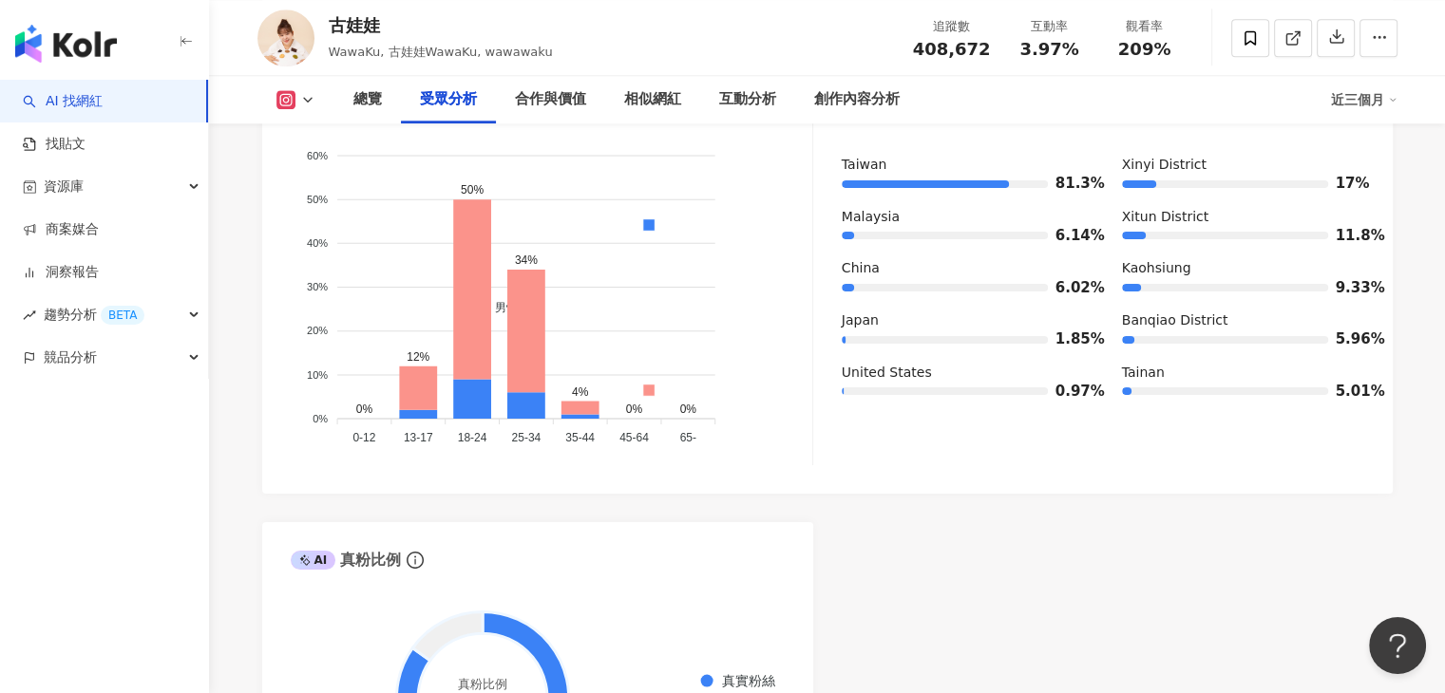
scroll to position [1320, 0]
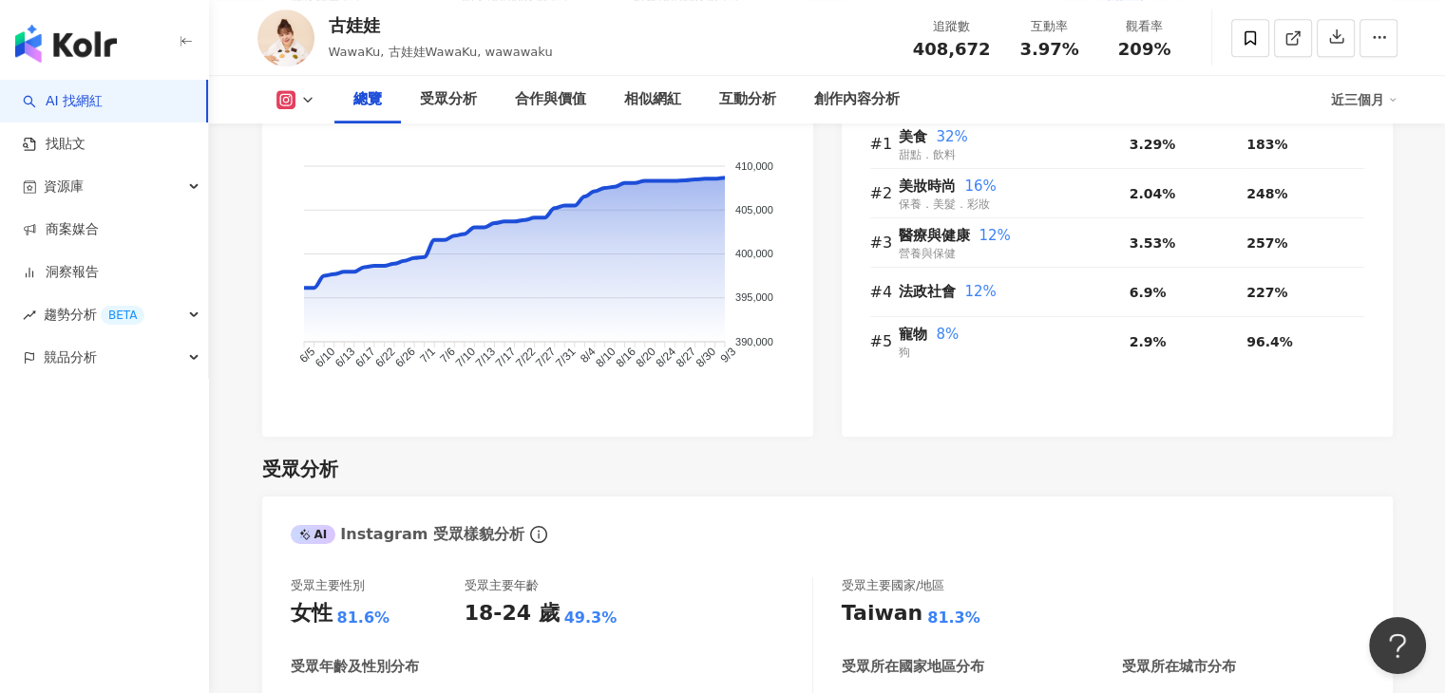
click at [329, 99] on button at bounding box center [295, 99] width 77 height 19
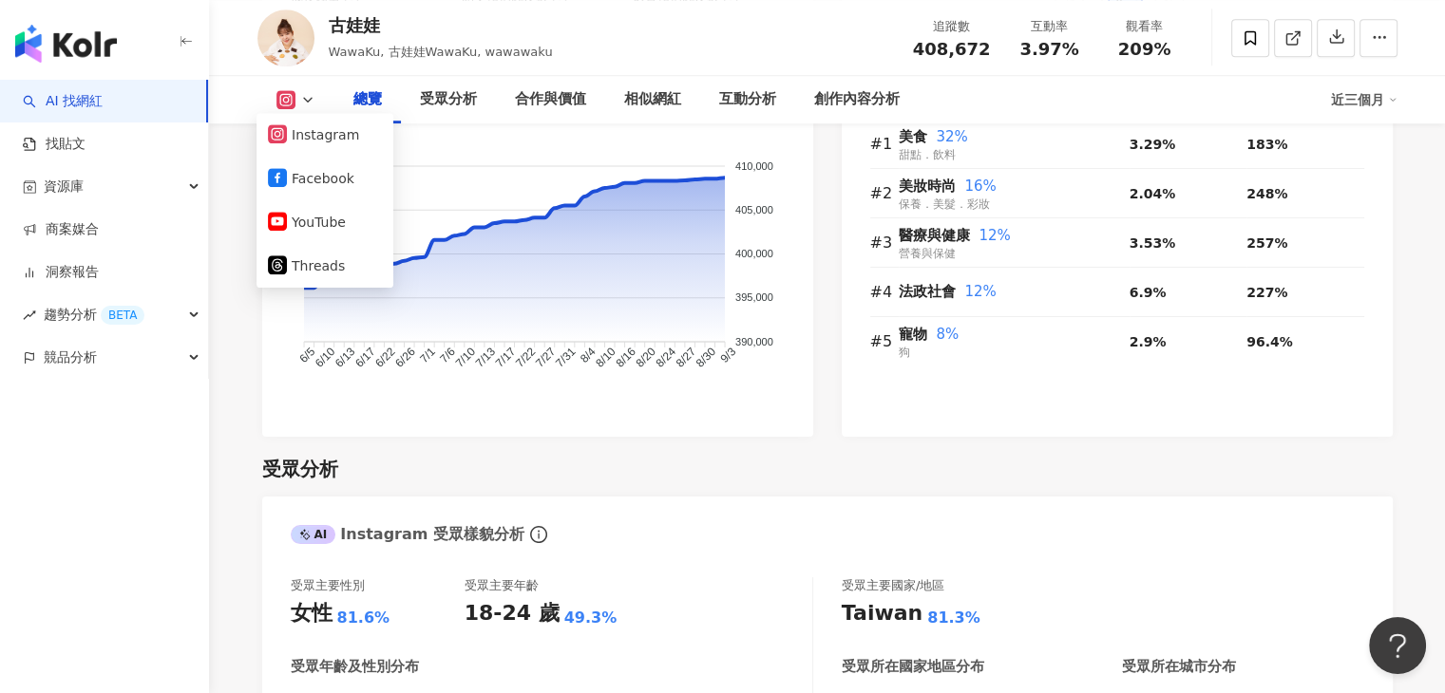
click at [300, 29] on img at bounding box center [285, 37] width 57 height 57
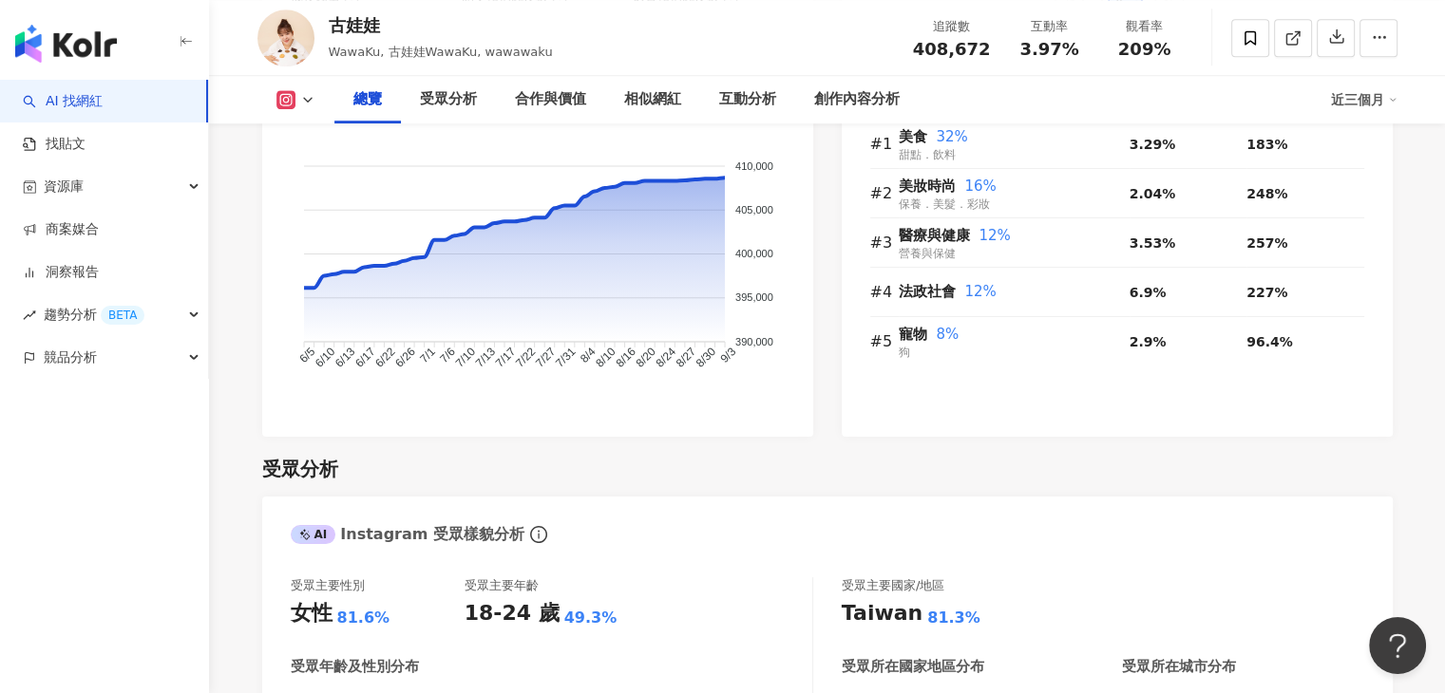
click at [354, 27] on div "古娃娃" at bounding box center [441, 25] width 224 height 24
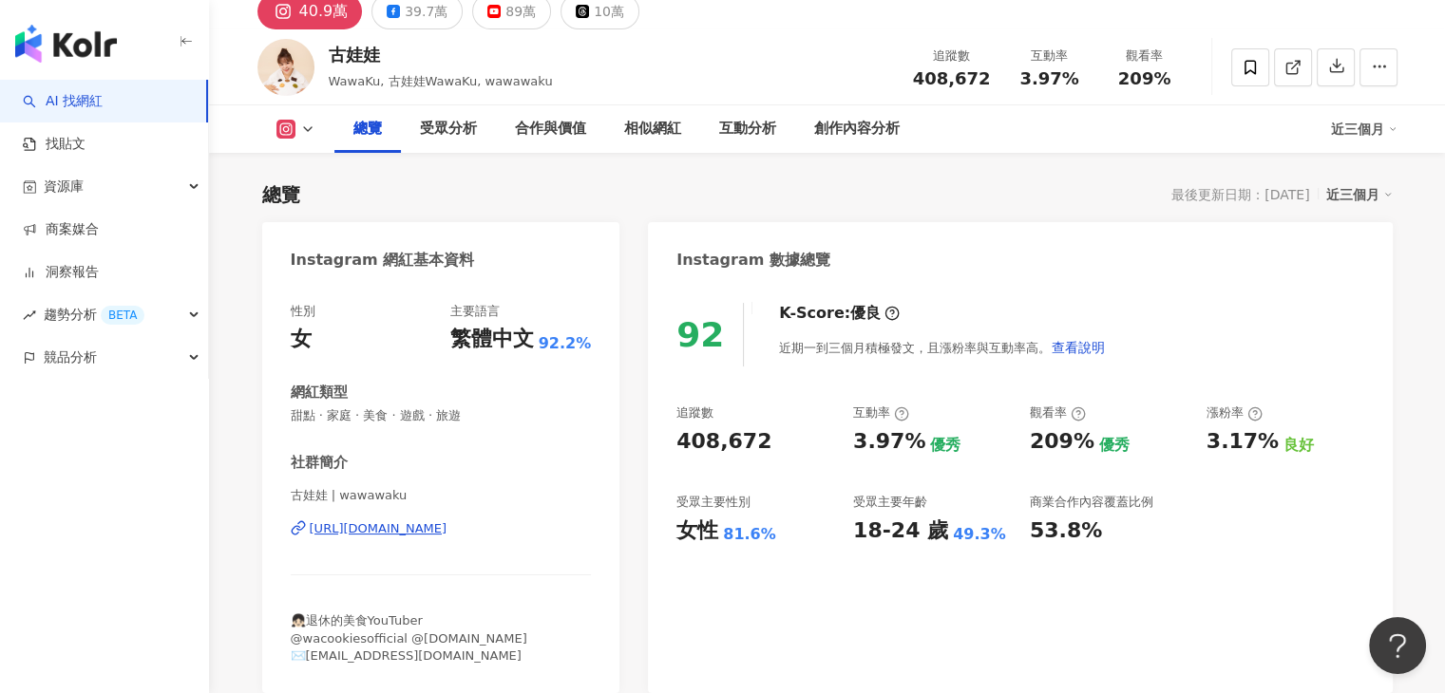
scroll to position [190, 0]
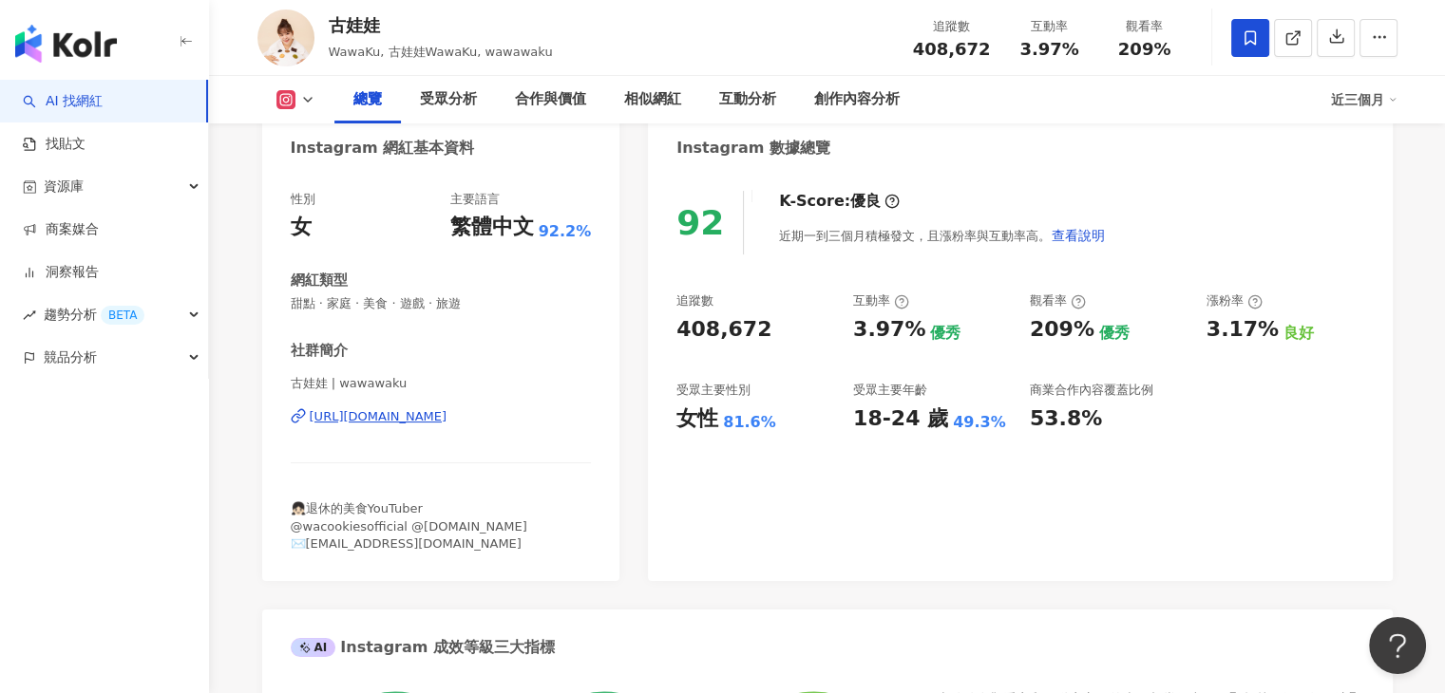
click at [1231, 29] on span at bounding box center [1250, 38] width 38 height 38
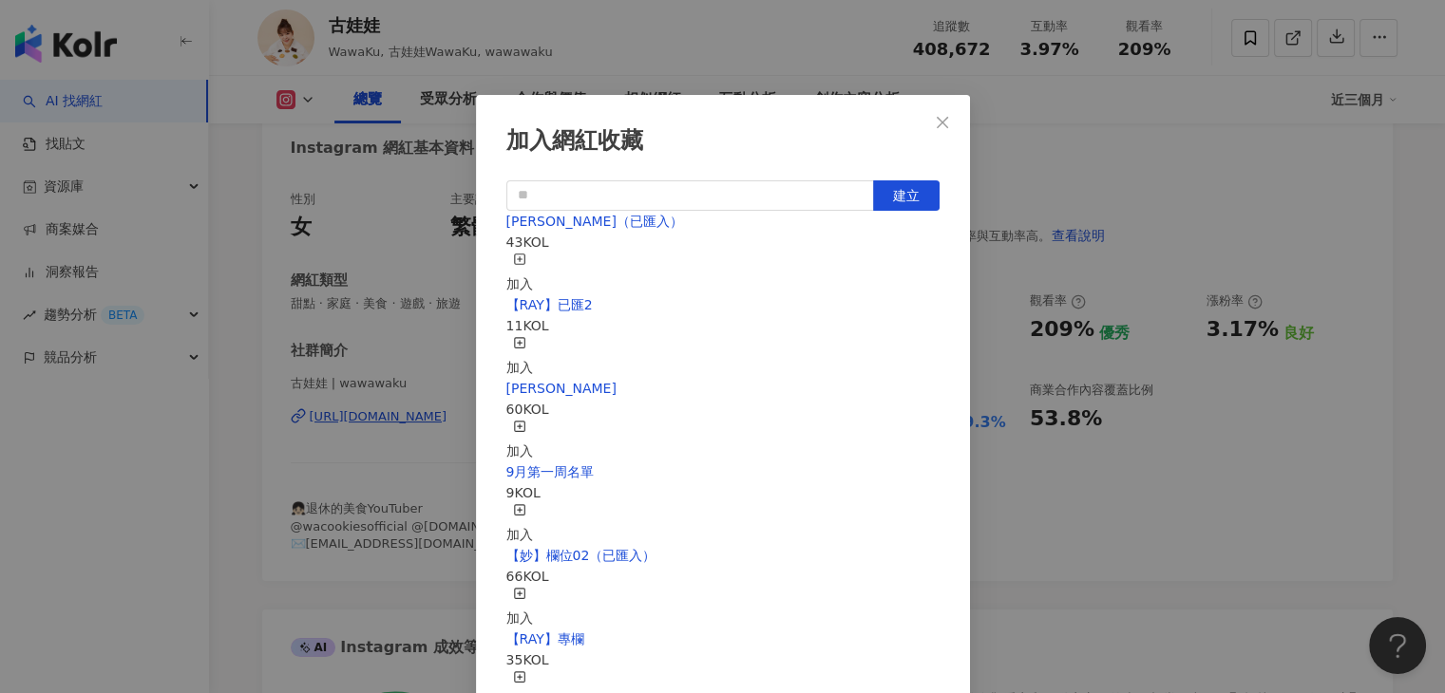
click at [533, 336] on div "加入" at bounding box center [519, 357] width 27 height 42
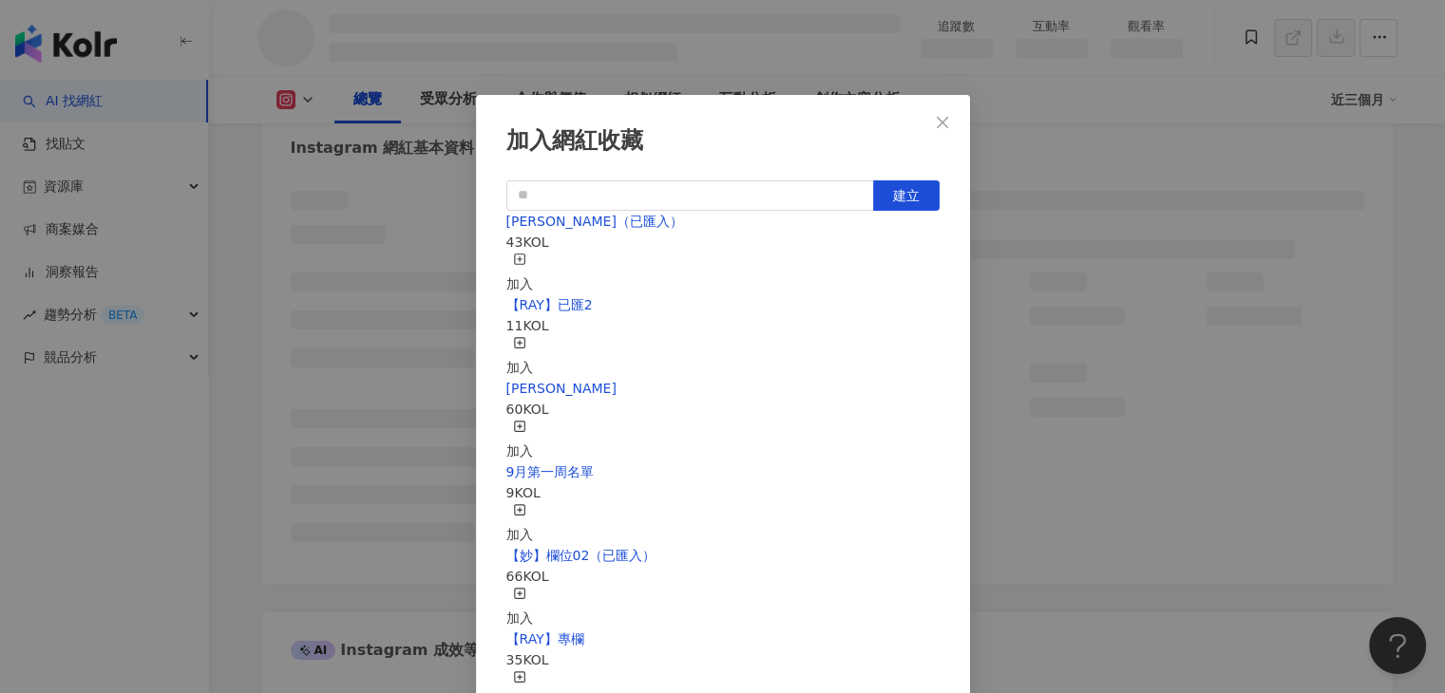
click at [714, 45] on div "加入網紅收藏 建立 nina（已匯入） 43 KOL 加入 【RAY】已匯2 11 KOL 加入 EMMA 60 KOL 加入 9月第一周名單 9 KOL 加…" at bounding box center [722, 346] width 1445 height 693
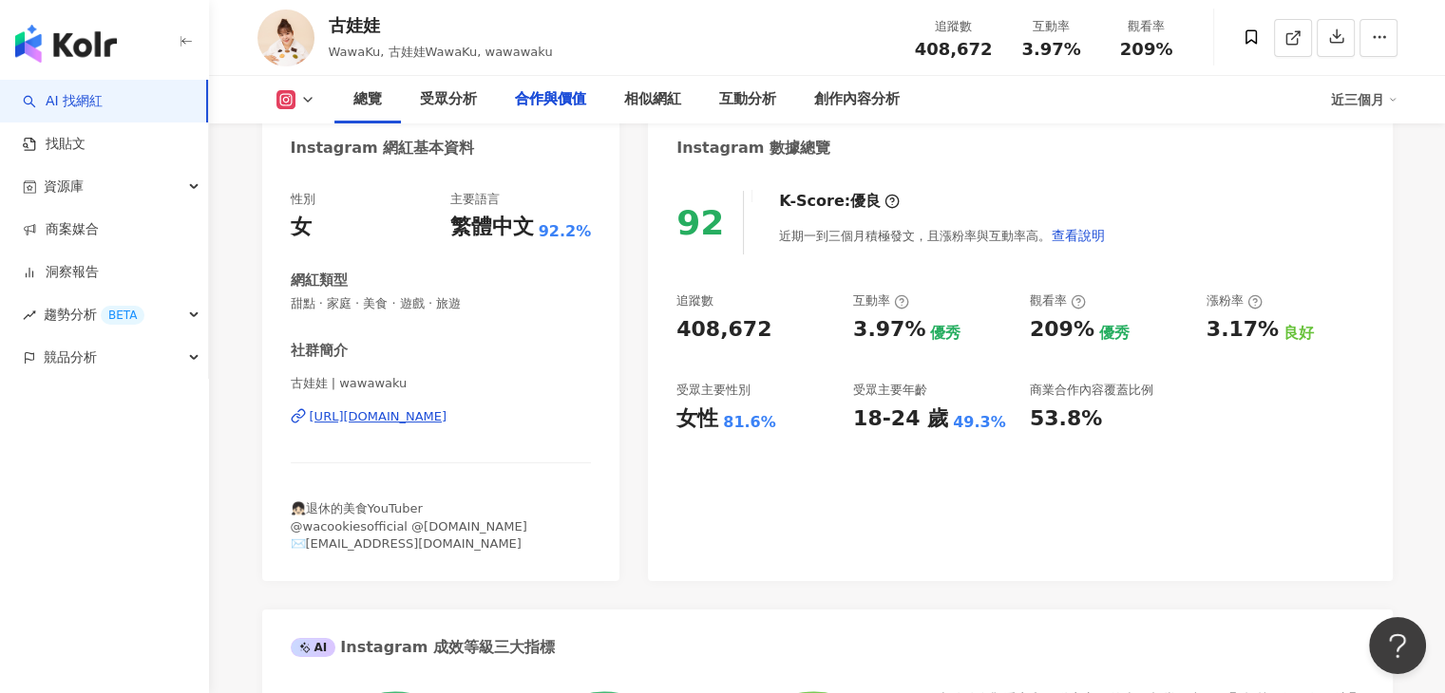
scroll to position [2534, 0]
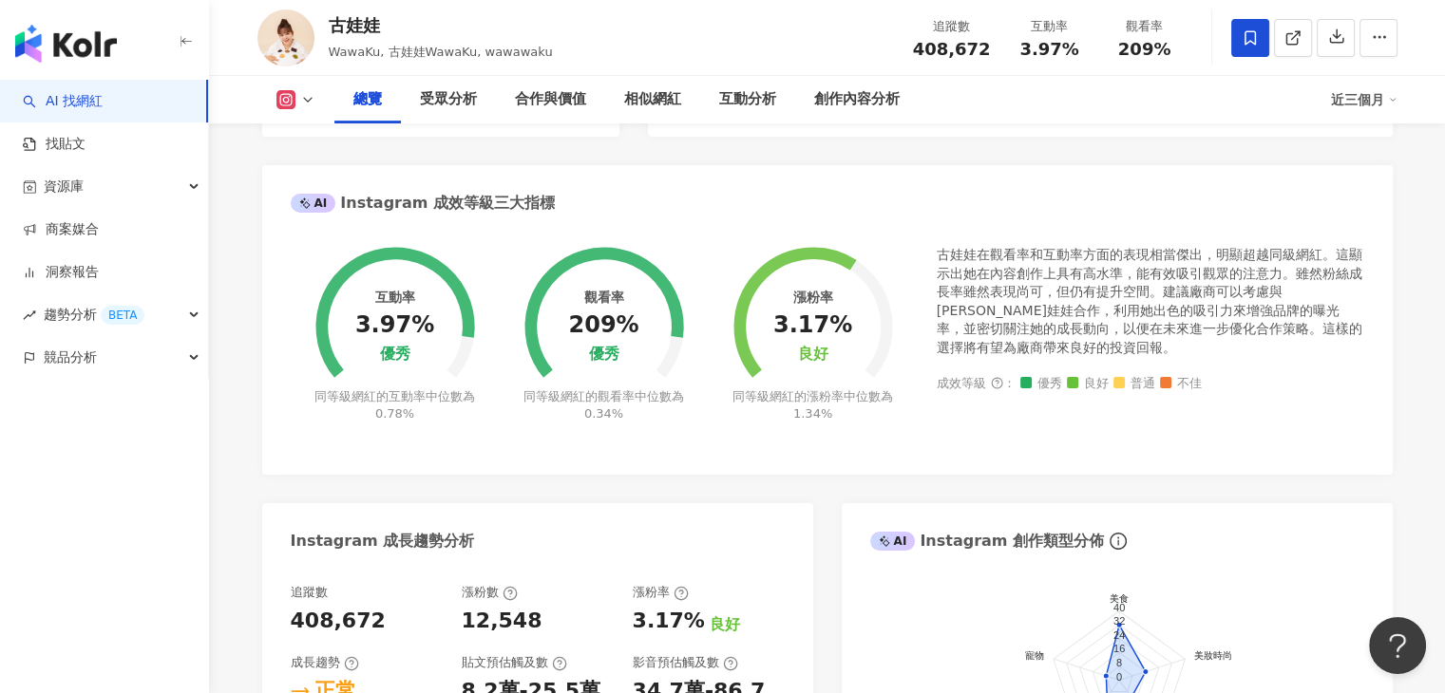
scroll to position [350, 0]
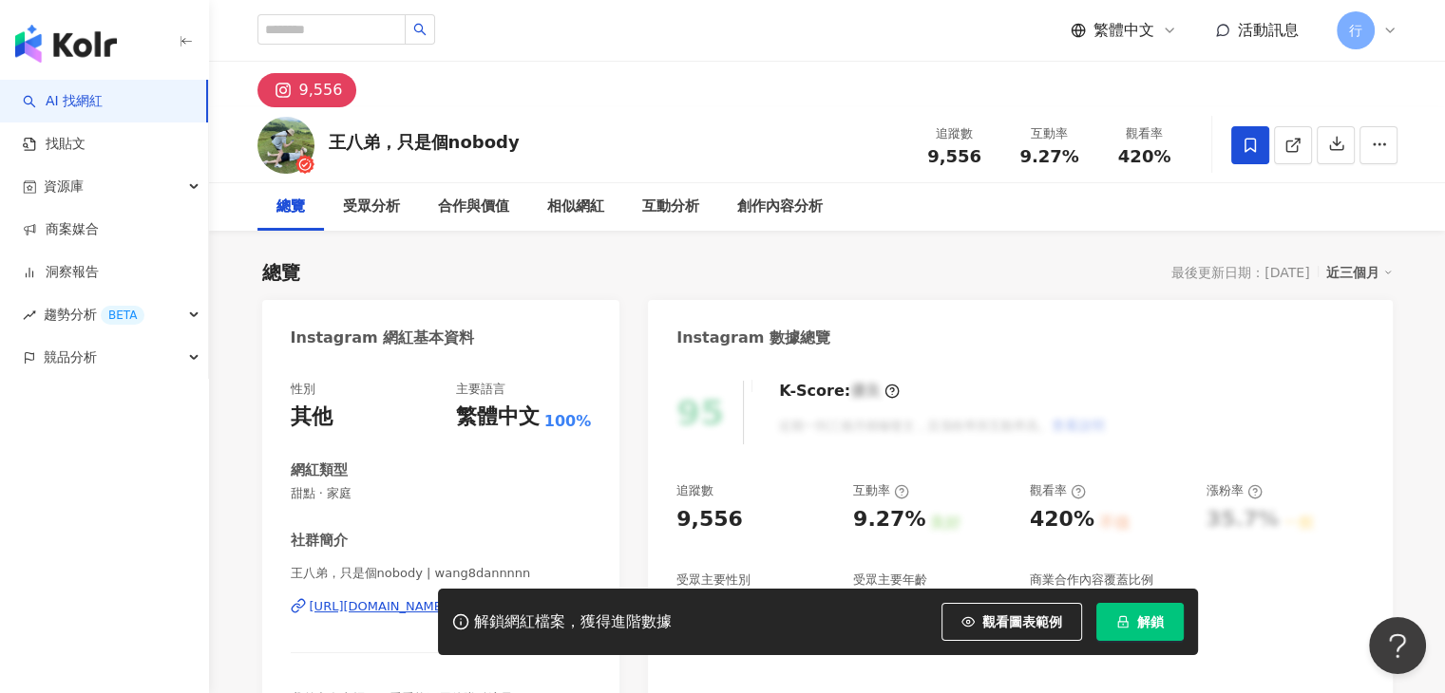
click at [858, 274] on div "總覽 最後更新日期：[DATE] 近三個月" at bounding box center [827, 272] width 1130 height 27
